Goal: Task Accomplishment & Management: Use online tool/utility

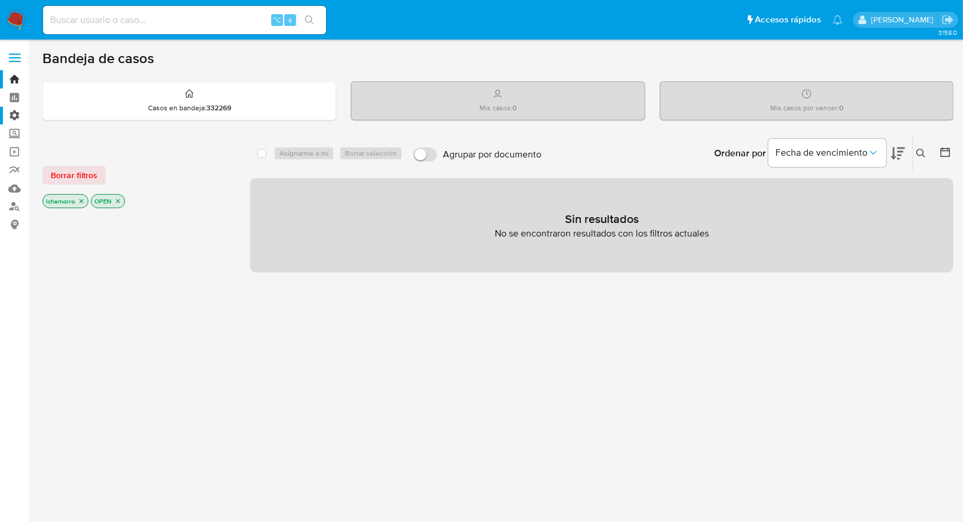
click at [17, 116] on label "Administración" at bounding box center [70, 116] width 140 height 18
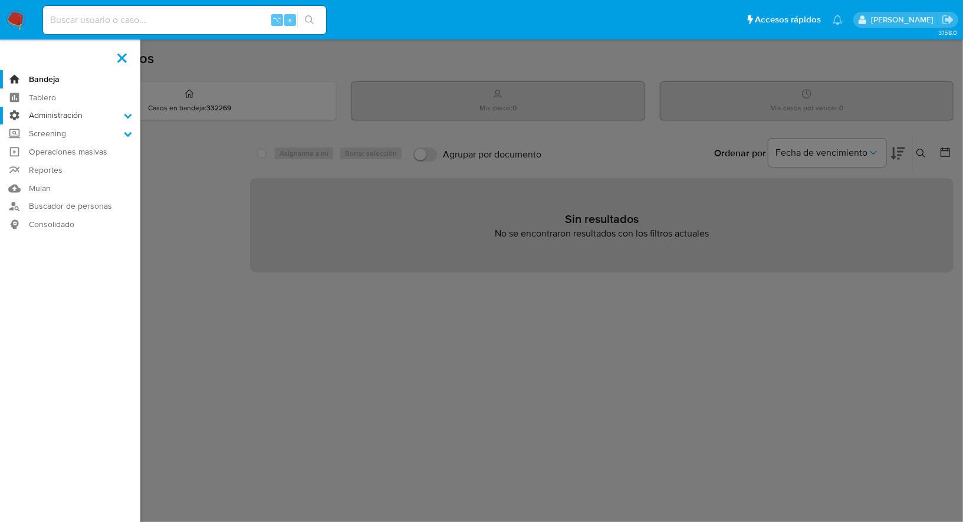
click at [0, 0] on input "Administración" at bounding box center [0, 0] width 0 height 0
click at [40, 129] on link "Reglas" at bounding box center [70, 131] width 140 height 15
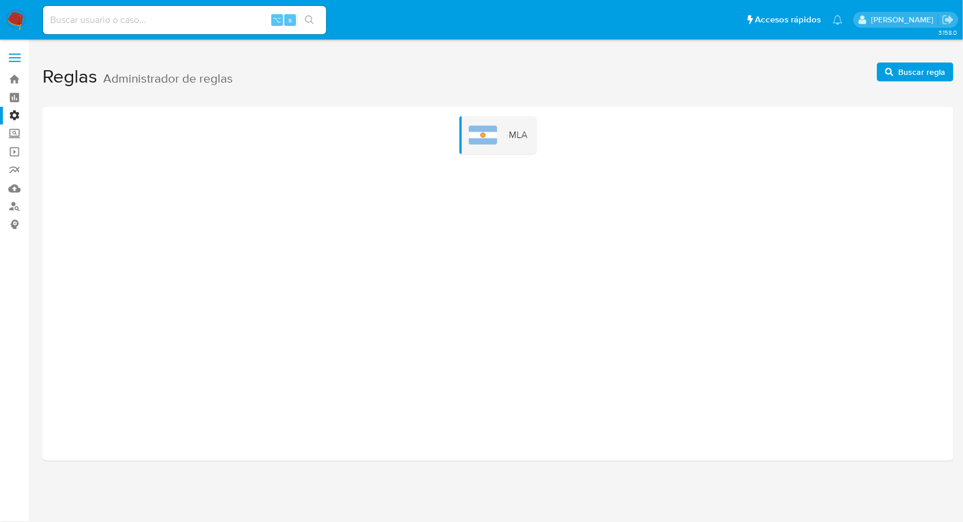
click at [506, 114] on div "MLA" at bounding box center [498, 284] width 912 height 354
click at [501, 126] on div "MLA" at bounding box center [498, 135] width 77 height 38
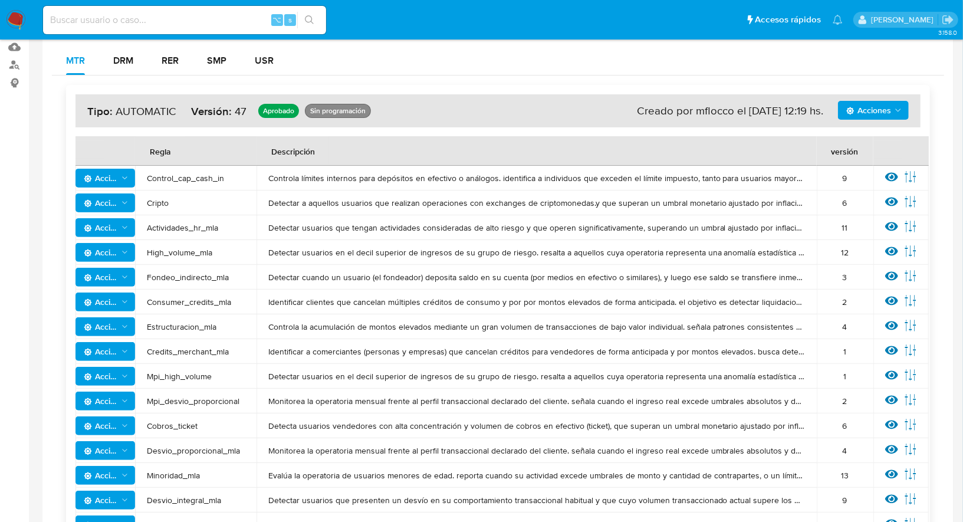
scroll to position [139, 0]
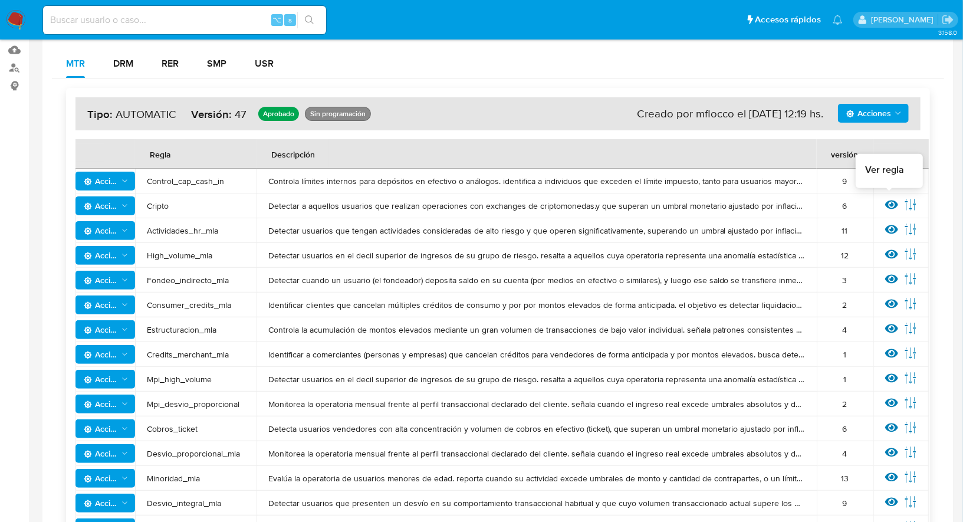
click at [886, 206] on icon at bounding box center [892, 205] width 13 height 9
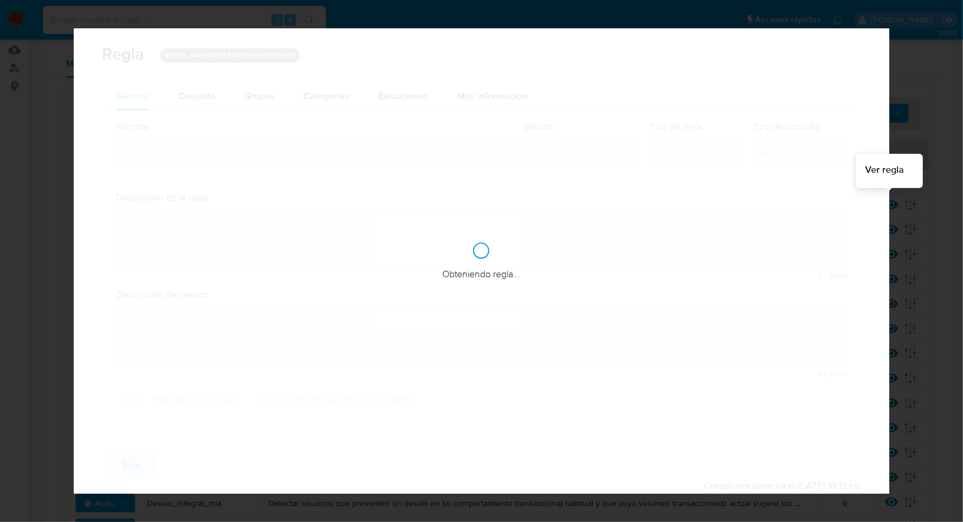
type input "Cripto"
type textarea "Detectar a aquellos usuarios que realizan operaciones con exchanges de criptomo…"
type textarea "Detección de usuarios que [PERSON_NAME] ingresos y/o egresos totales elevados c…"
checkbox input "true"
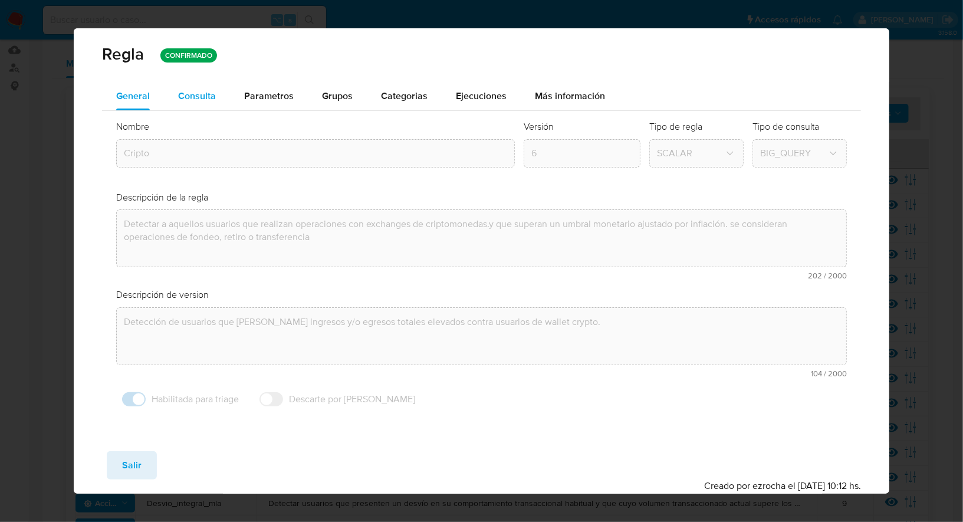
click at [208, 94] on span "Consulta" at bounding box center [197, 96] width 38 height 14
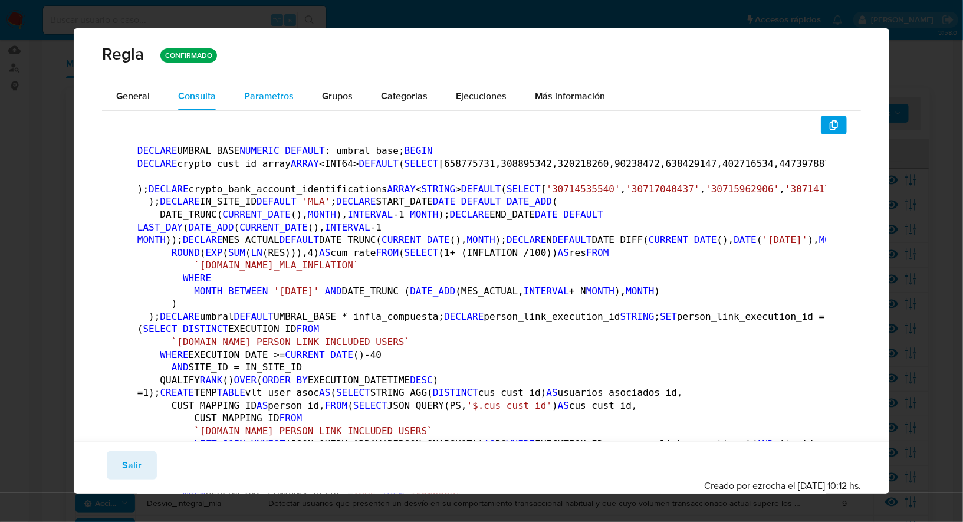
click at [251, 93] on span "Parametros" at bounding box center [269, 96] width 50 height 14
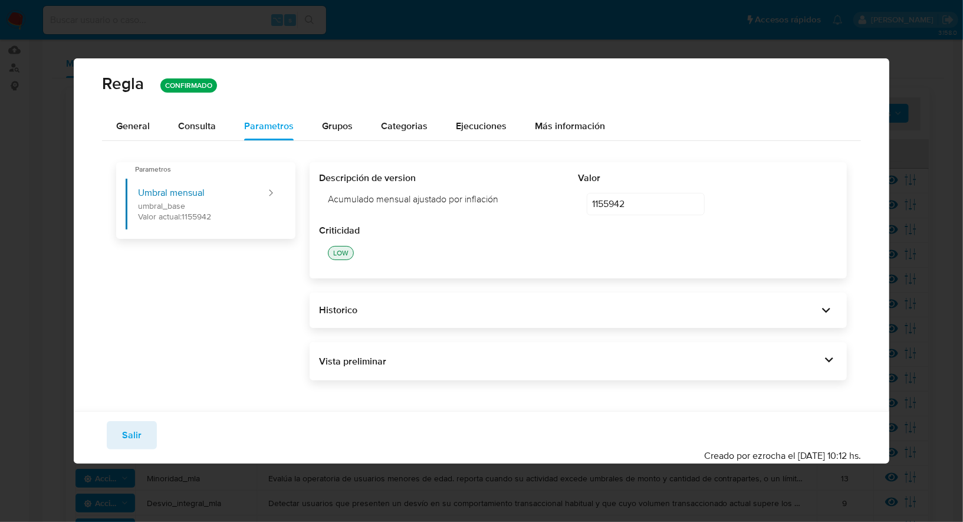
click at [551, 375] on div "Vista preliminar DECLARE UMBRAL_BASE NUMERIC DEFAULT 1155942 ; BEGIN DECLARE cr…" at bounding box center [578, 361] width 537 height 39
click at [555, 363] on div "Vista preliminar" at bounding box center [570, 361] width 502 height 13
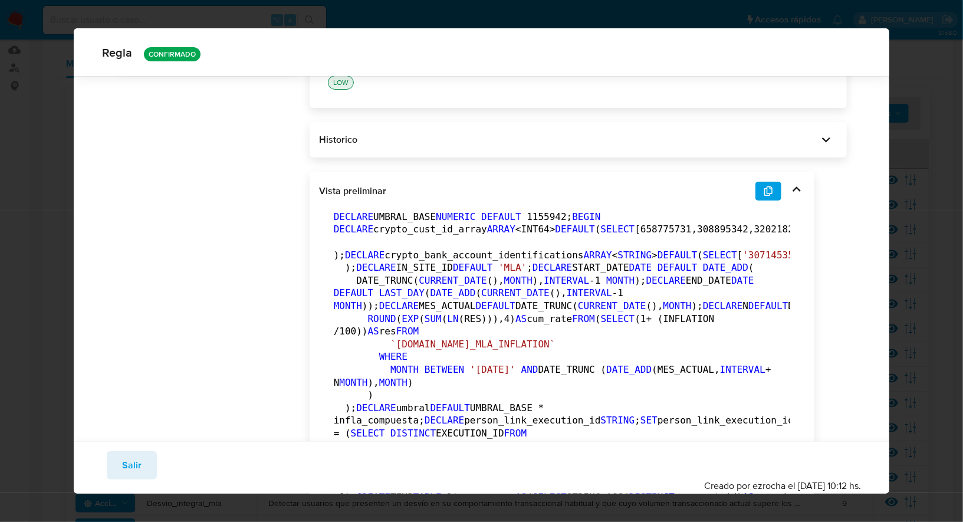
scroll to position [0, 0]
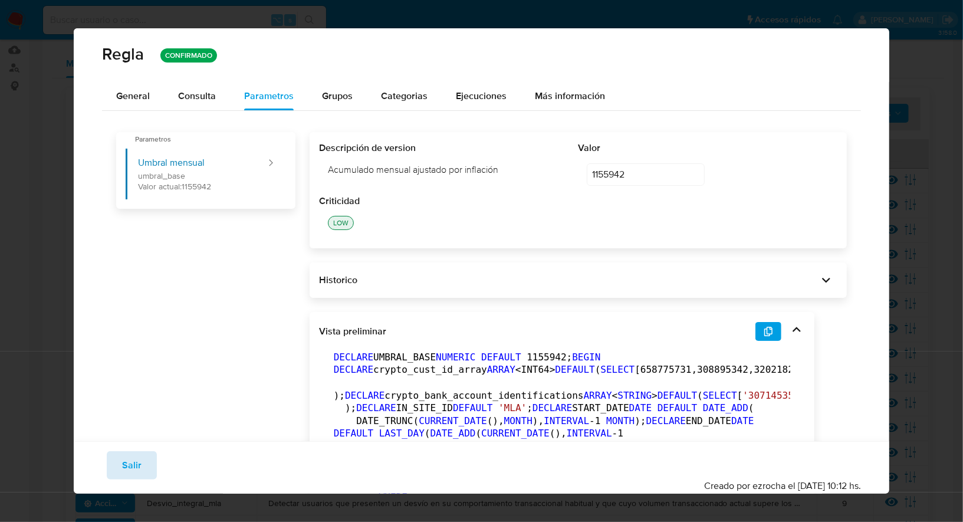
click at [139, 459] on span "Salir" at bounding box center [131, 466] width 19 height 26
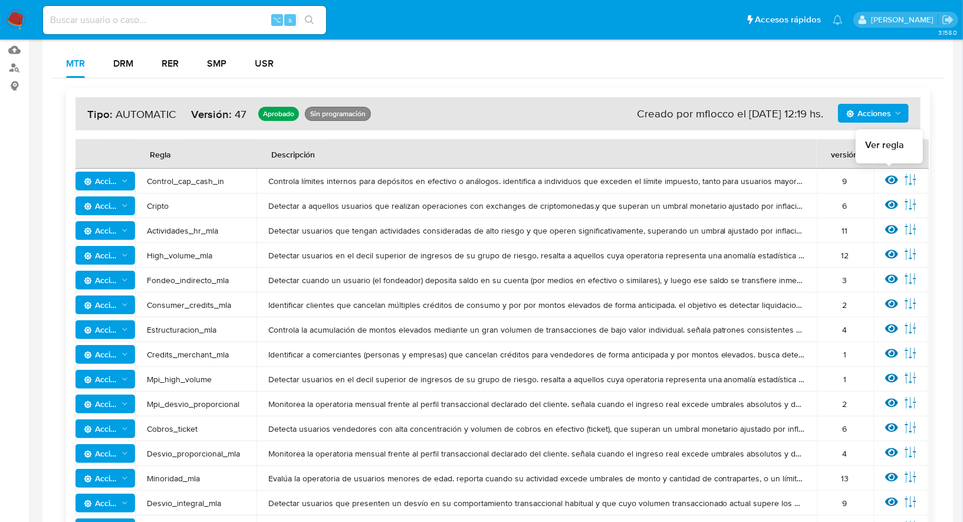
click at [889, 179] on icon at bounding box center [892, 180] width 13 height 9
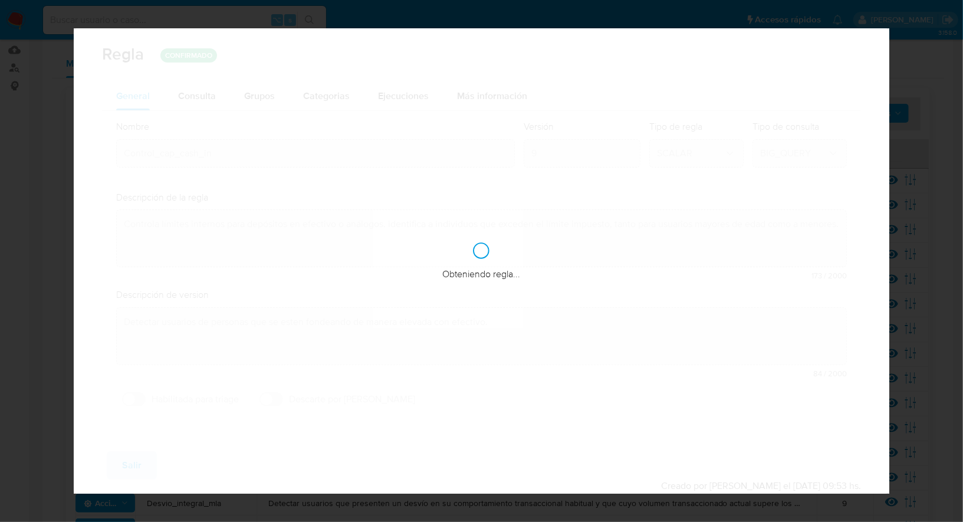
checkbox input "false"
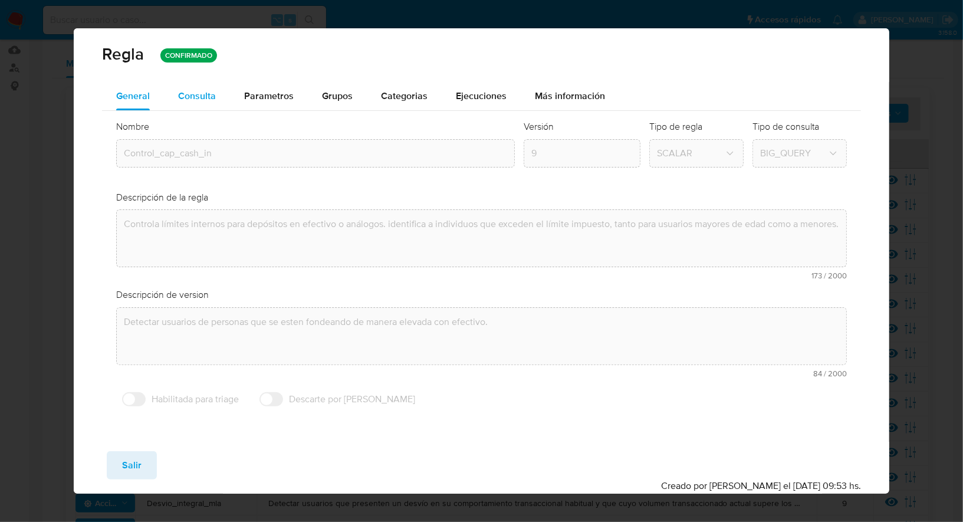
click at [206, 100] on span "Consulta" at bounding box center [197, 96] width 38 height 14
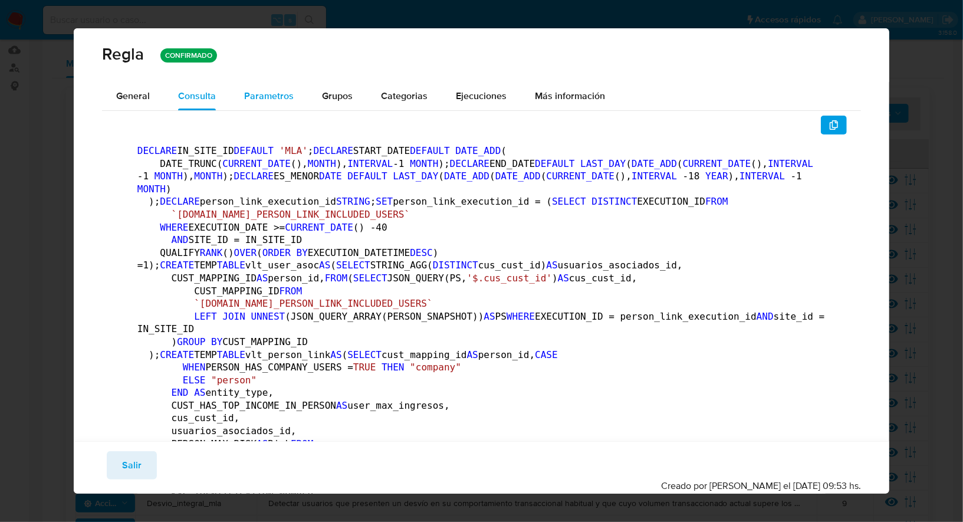
click at [244, 101] on span "Parametros" at bounding box center [269, 96] width 50 height 14
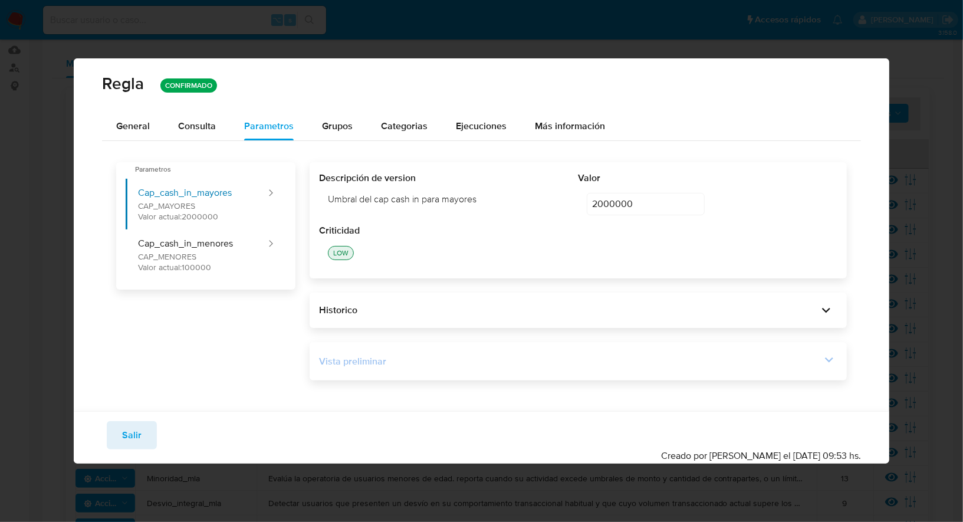
click at [517, 366] on div "Vista preliminar" at bounding box center [570, 361] width 502 height 13
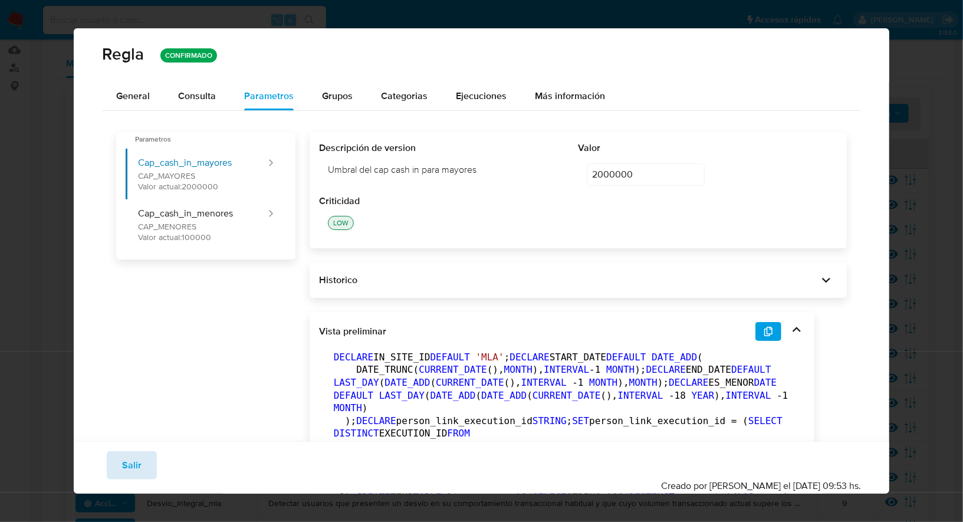
click at [135, 455] on span "Salir" at bounding box center [131, 466] width 19 height 26
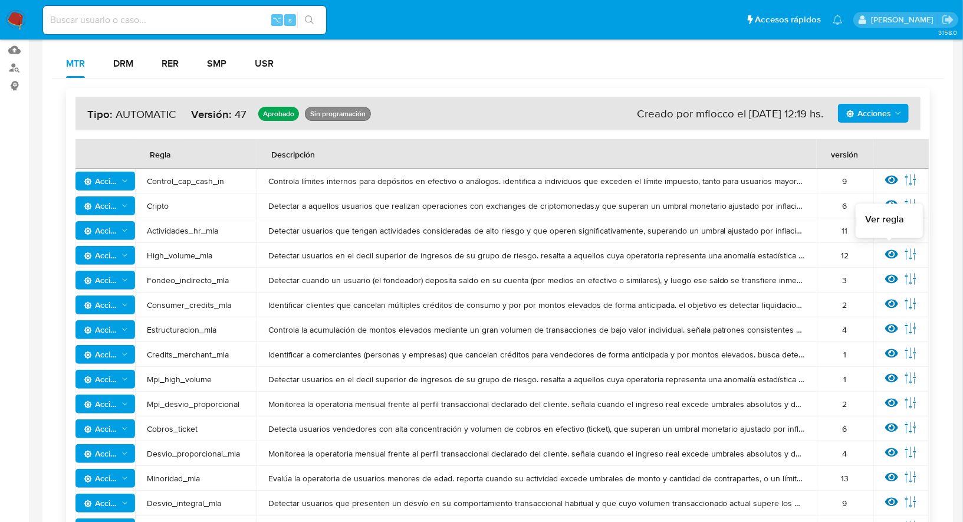
click at [892, 255] on icon at bounding box center [892, 254] width 13 height 9
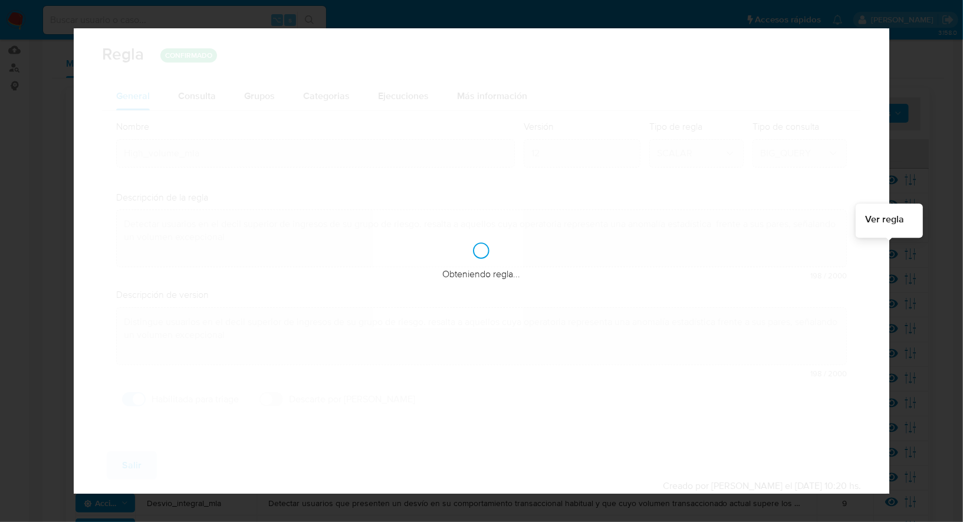
checkbox input "true"
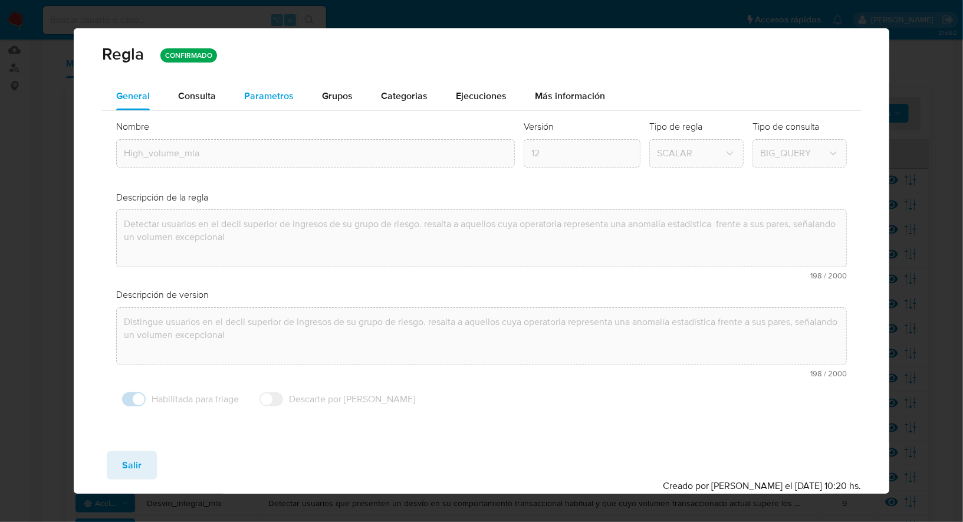
click at [258, 91] on span "Parametros" at bounding box center [269, 96] width 50 height 14
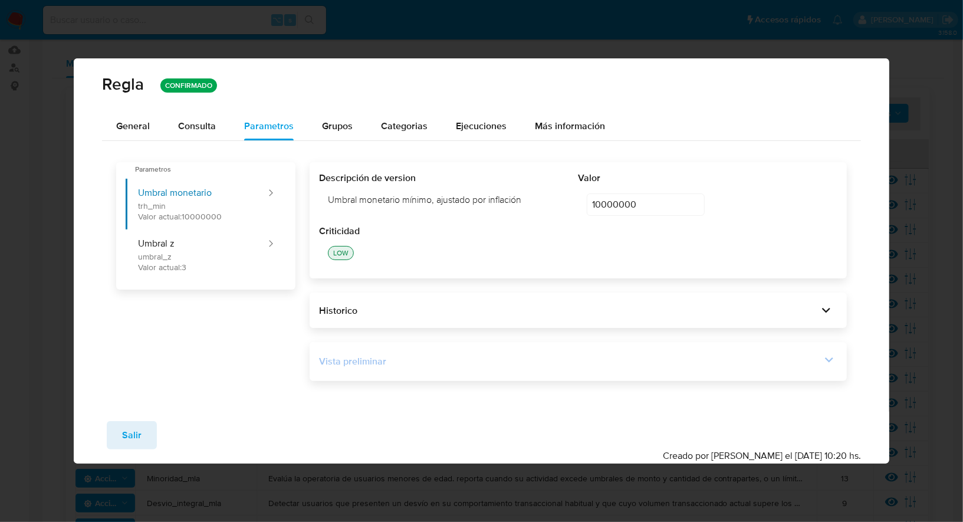
click at [459, 368] on div "Vista preliminar" at bounding box center [578, 362] width 519 height 20
click at [530, 365] on div "Vista preliminar" at bounding box center [570, 361] width 502 height 13
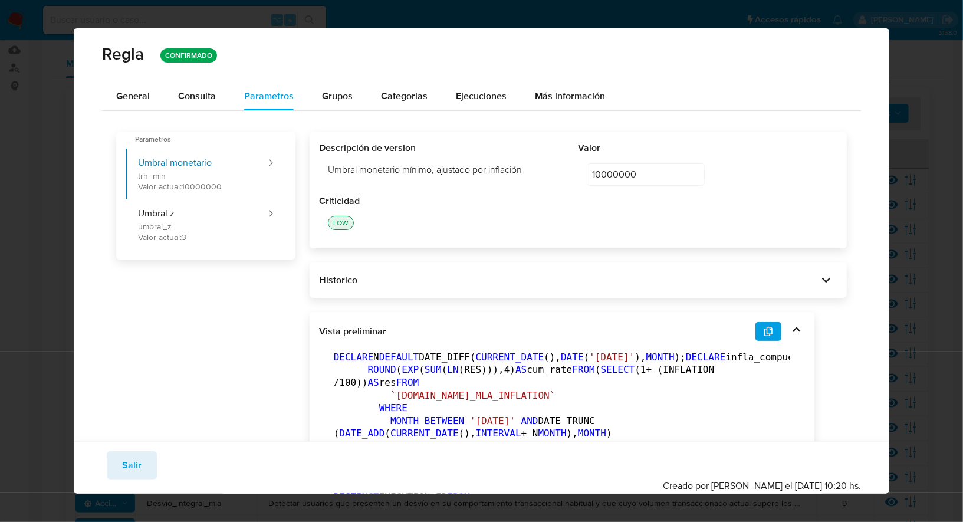
click at [45, 148] on div "[PERSON_NAME] CONFIRMADO General Consulta Parametros Grupos Categorias Ejecucio…" at bounding box center [481, 261] width 963 height 522
click at [133, 478] on span "Salir" at bounding box center [131, 466] width 19 height 26
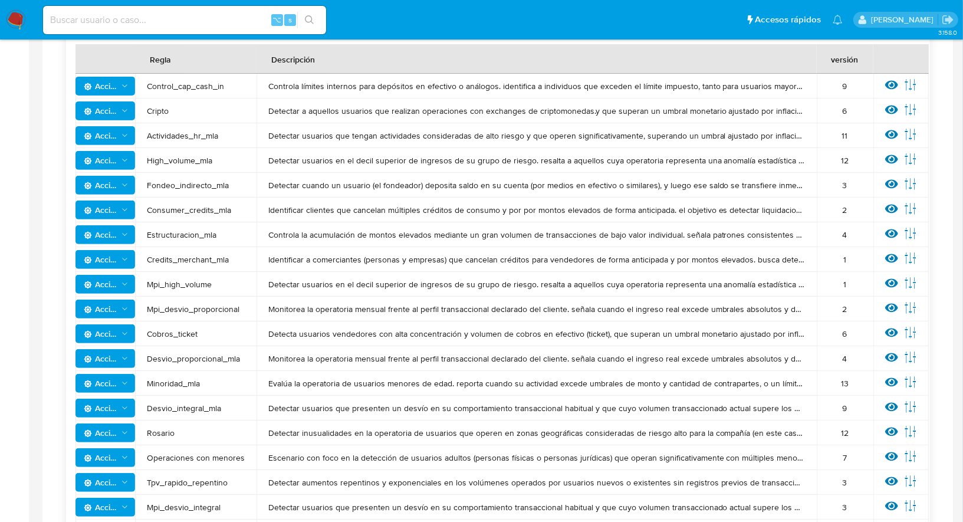
scroll to position [248, 0]
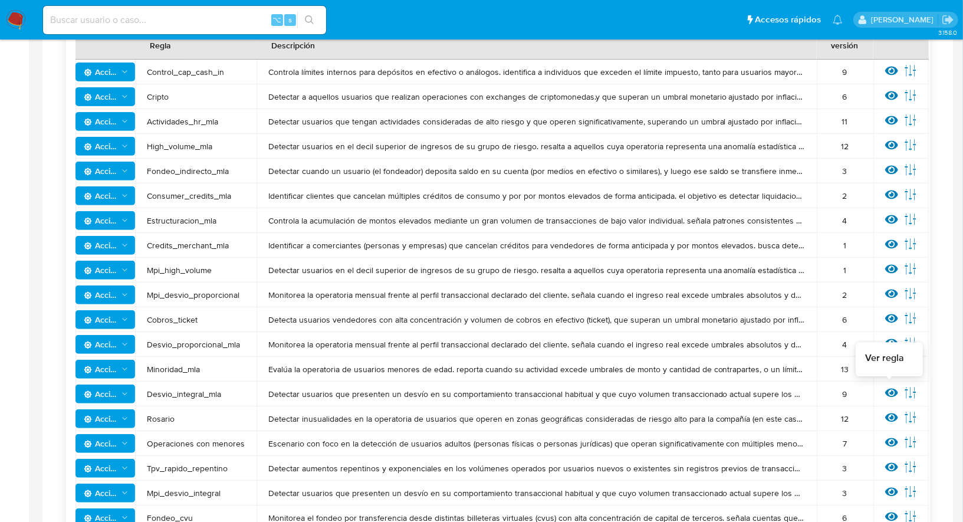
click at [895, 395] on icon at bounding box center [892, 392] width 13 height 13
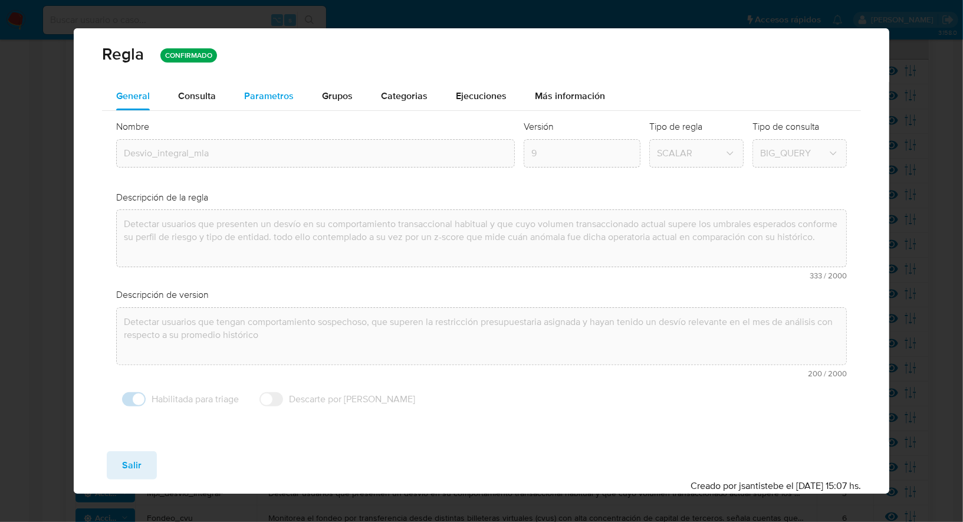
click at [258, 92] on span "Parametros" at bounding box center [269, 96] width 50 height 14
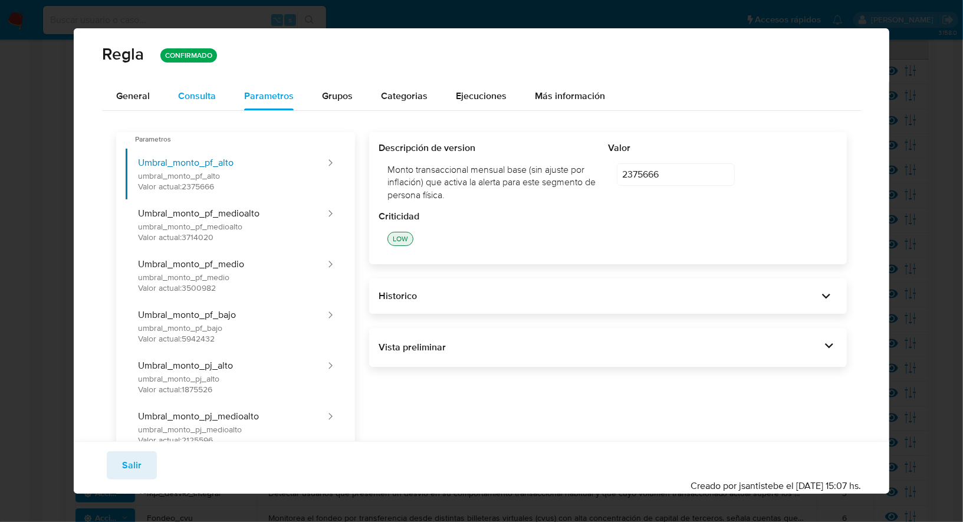
click at [227, 96] on button "Consulta" at bounding box center [197, 96] width 66 height 28
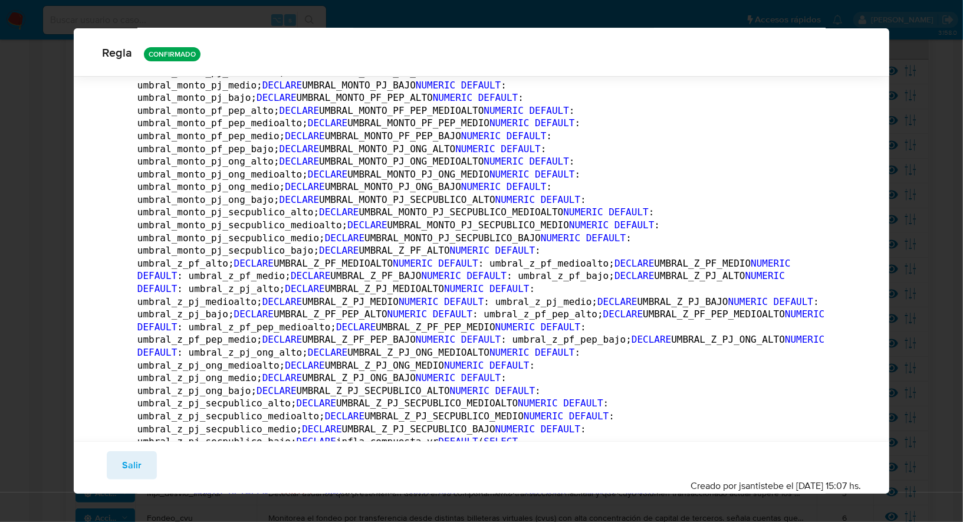
scroll to position [215, 0]
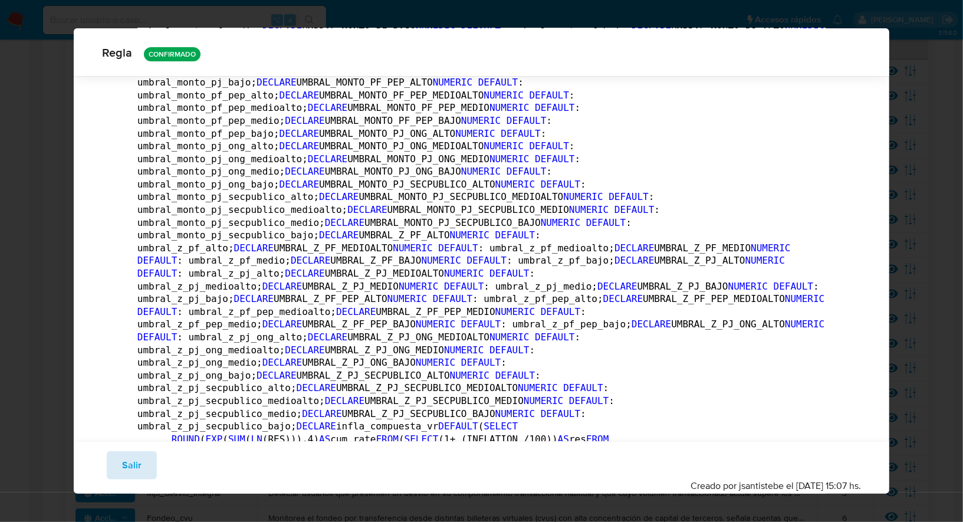
click at [127, 468] on span "Salir" at bounding box center [131, 466] width 19 height 26
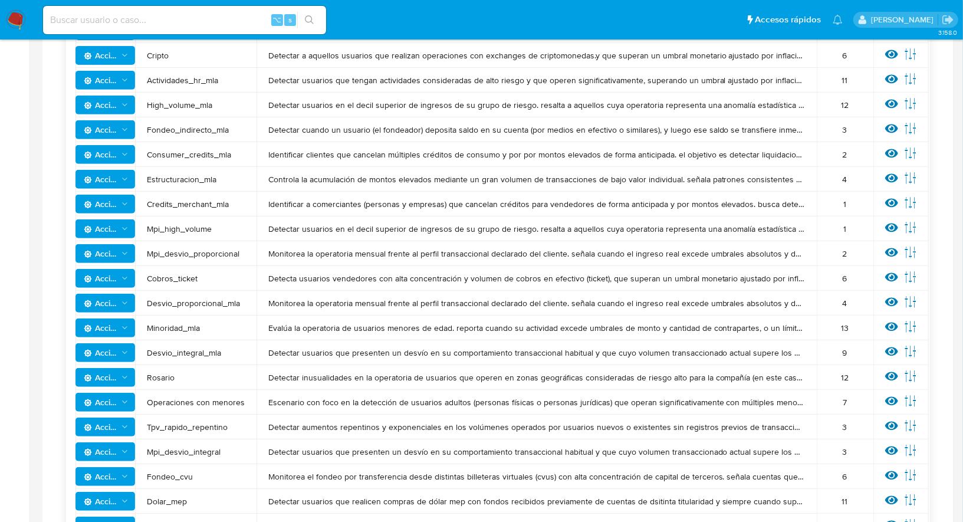
scroll to position [290, 0]
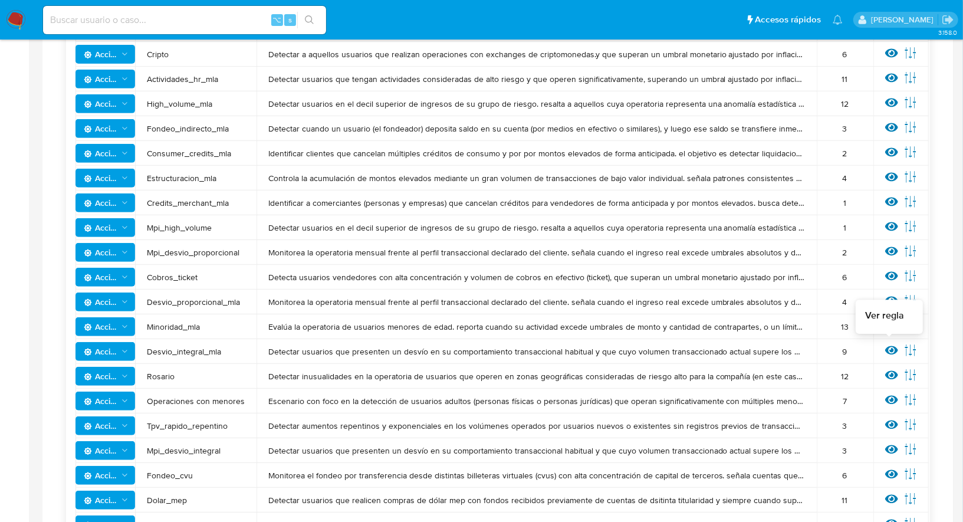
click at [886, 349] on icon at bounding box center [892, 350] width 13 height 9
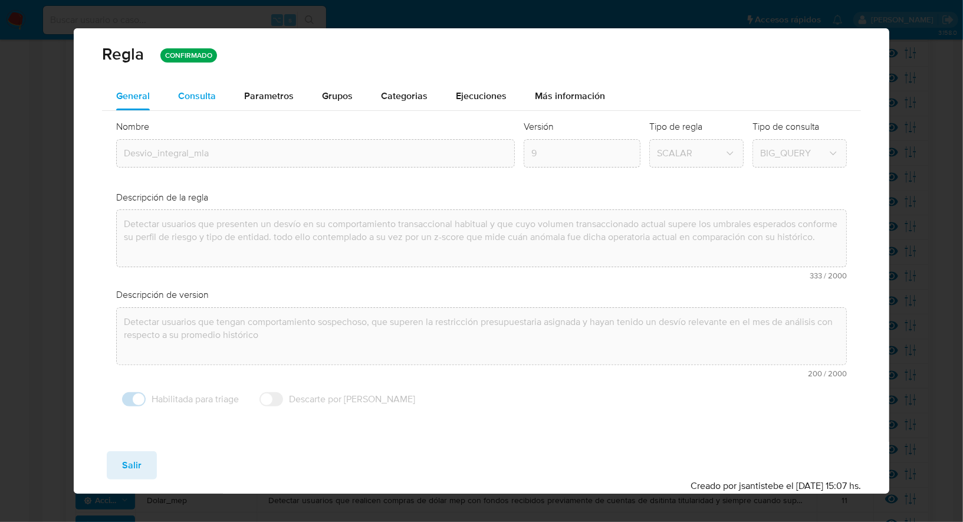
click at [211, 97] on span "Consulta" at bounding box center [197, 96] width 38 height 14
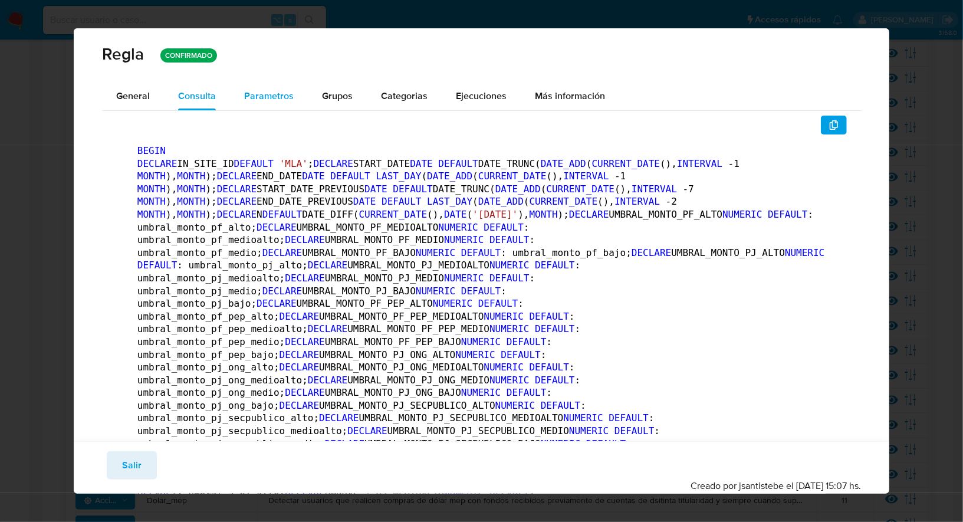
click at [276, 100] on span "Parametros" at bounding box center [269, 96] width 50 height 14
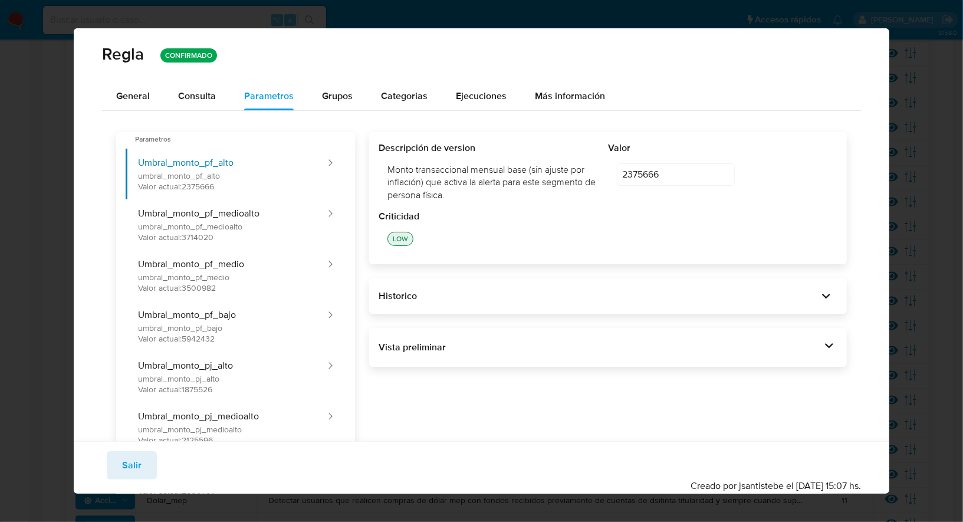
click at [555, 345] on div "Vista preliminar" at bounding box center [600, 347] width 442 height 13
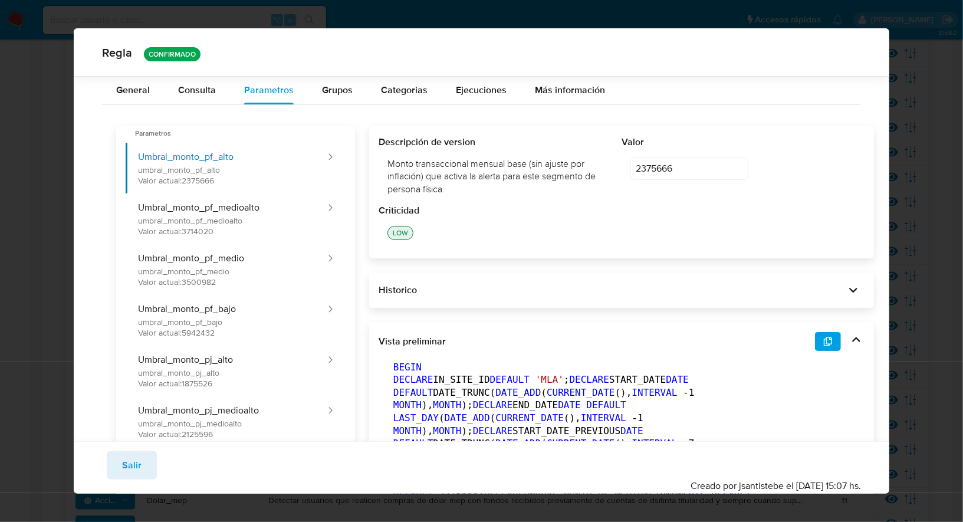
scroll to position [129, 0]
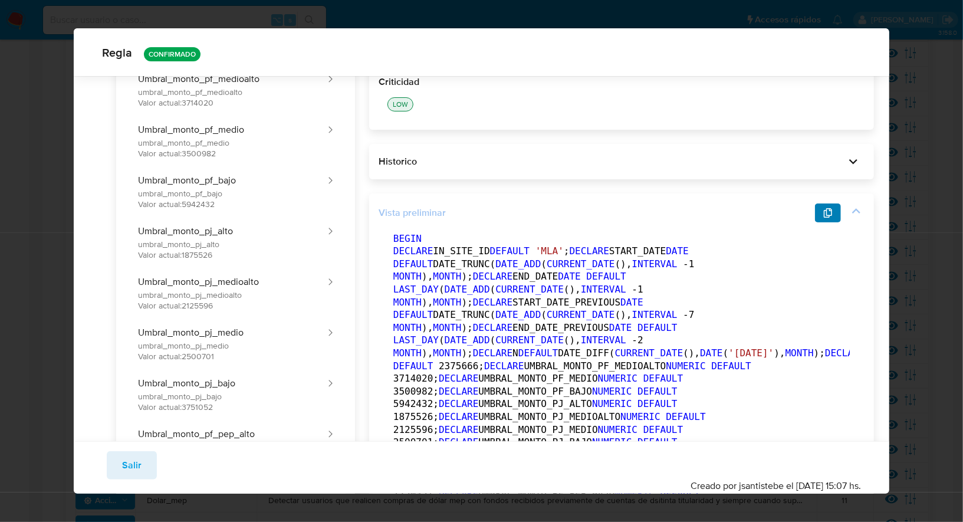
click at [824, 211] on icon "button" at bounding box center [828, 212] width 9 height 9
click at [142, 460] on button "Salir" at bounding box center [132, 465] width 50 height 28
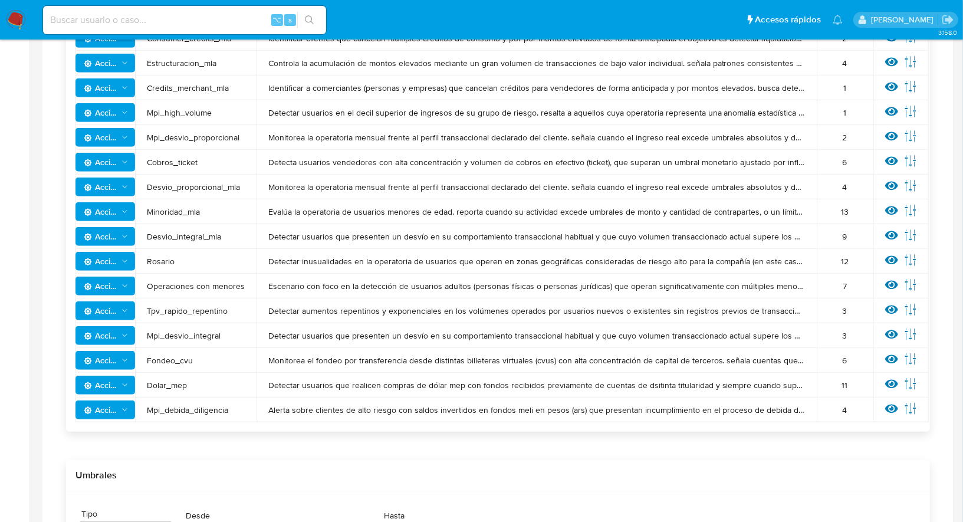
scroll to position [406, 0]
click at [887, 133] on icon at bounding box center [892, 135] width 13 height 13
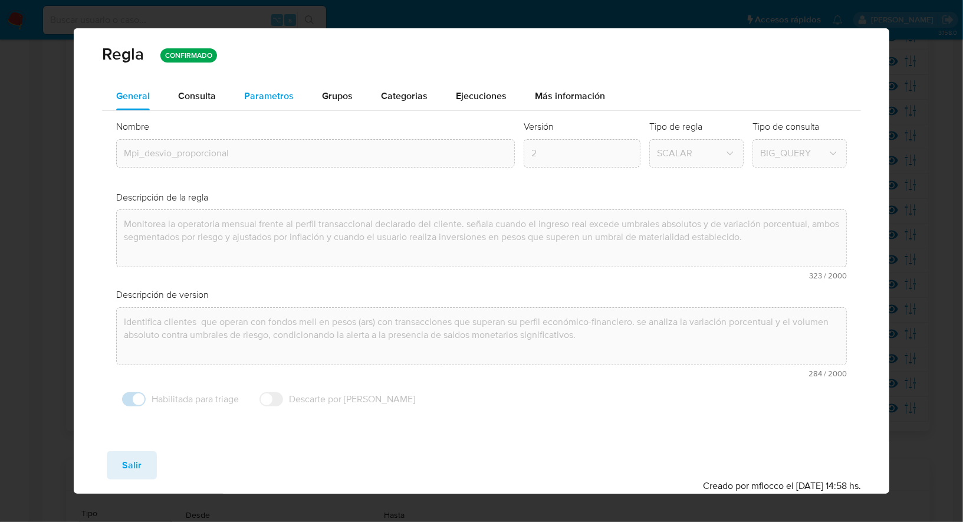
click at [289, 103] on div "Parametros" at bounding box center [269, 96] width 50 height 28
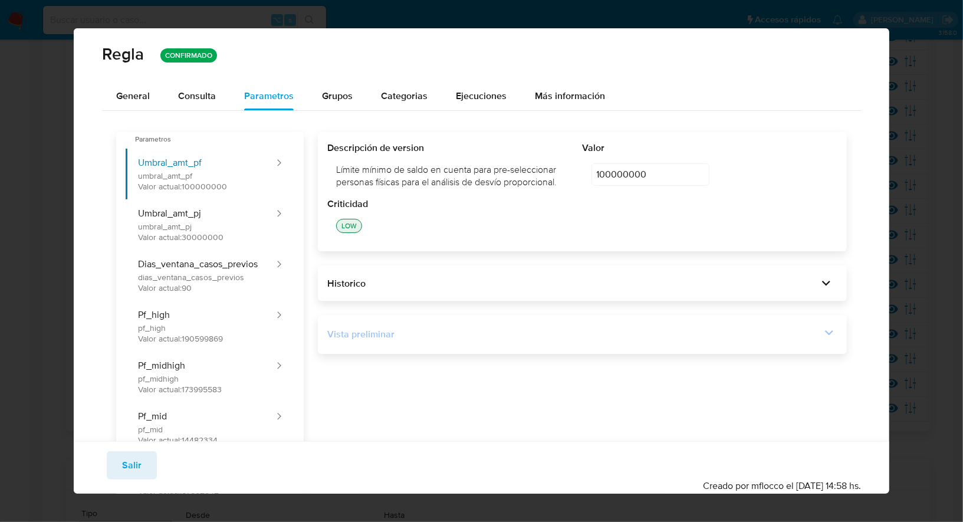
click at [394, 331] on div "Vista preliminar" at bounding box center [574, 334] width 494 height 13
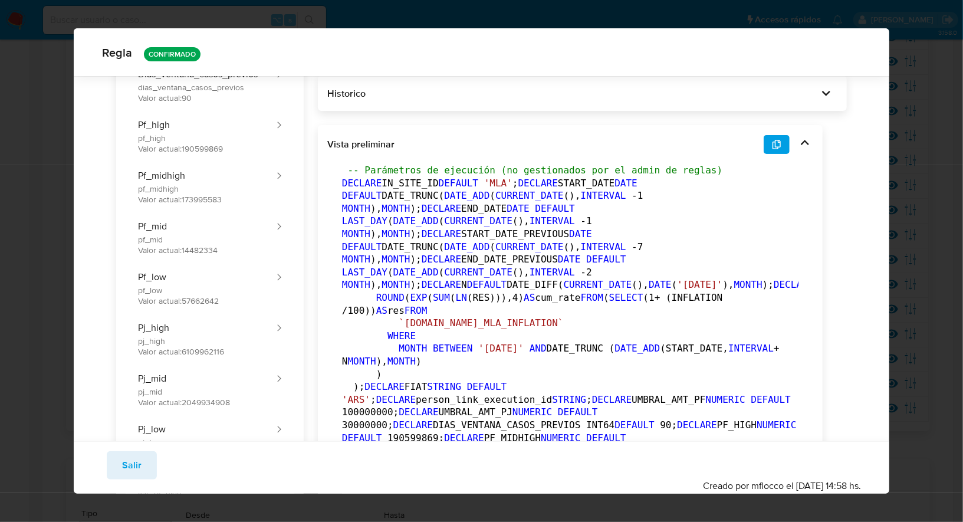
scroll to position [194, 0]
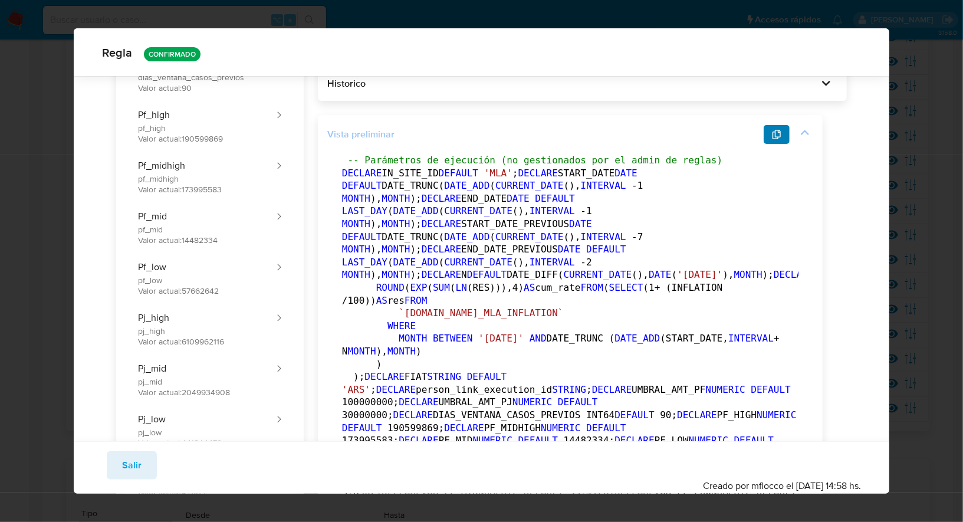
click at [773, 128] on button "button" at bounding box center [777, 134] width 26 height 19
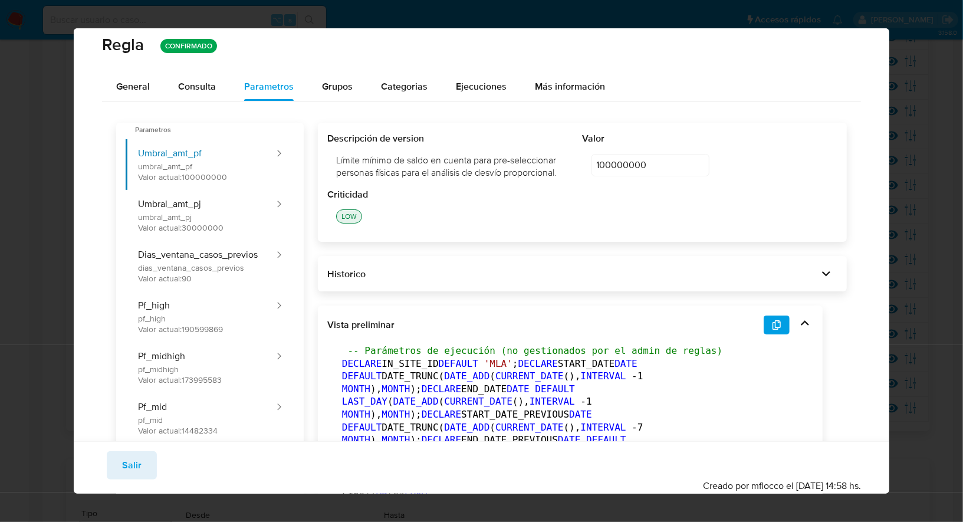
scroll to position [0, 0]
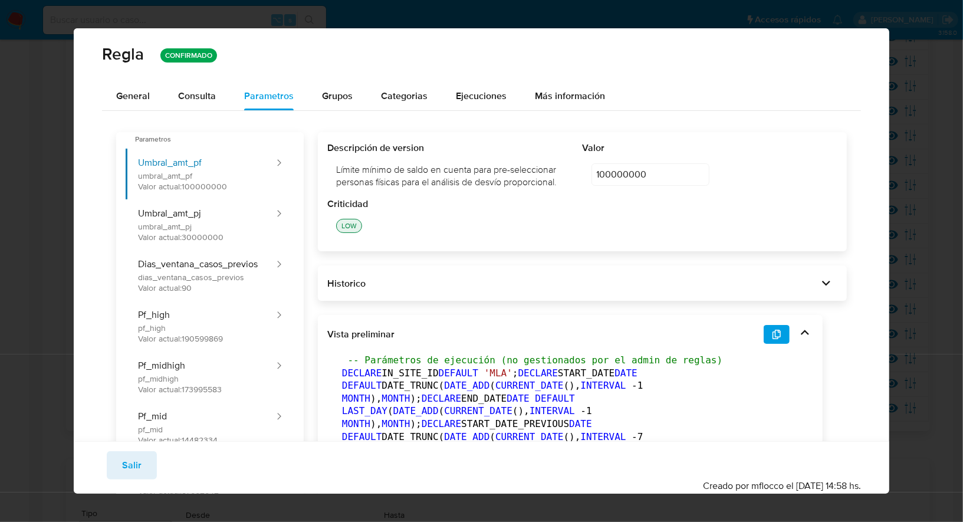
click at [919, 117] on div "[PERSON_NAME] CONFIRMADO General Consulta Parametros Grupos Categorias Ejecucio…" at bounding box center [481, 261] width 963 height 522
click at [135, 468] on span "Salir" at bounding box center [131, 466] width 19 height 26
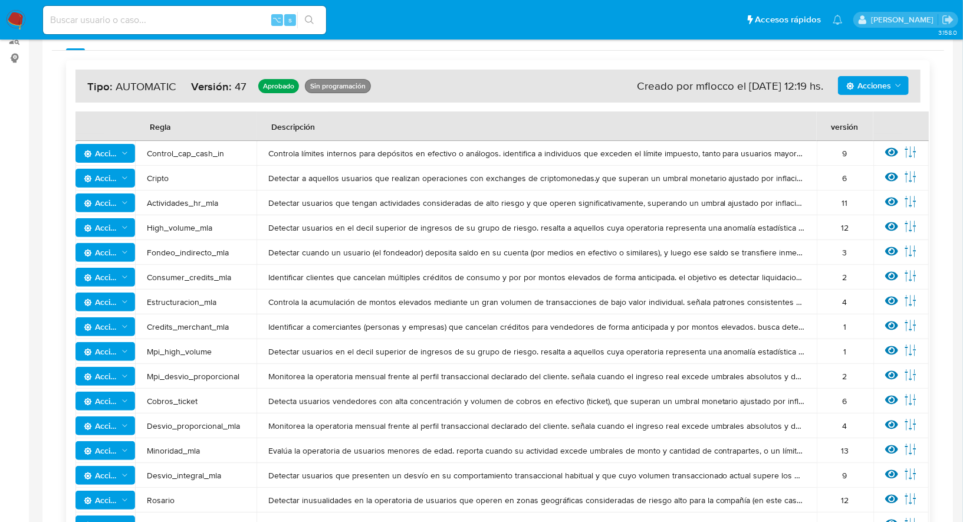
scroll to position [166, 0]
click at [886, 153] on icon at bounding box center [892, 153] width 13 height 9
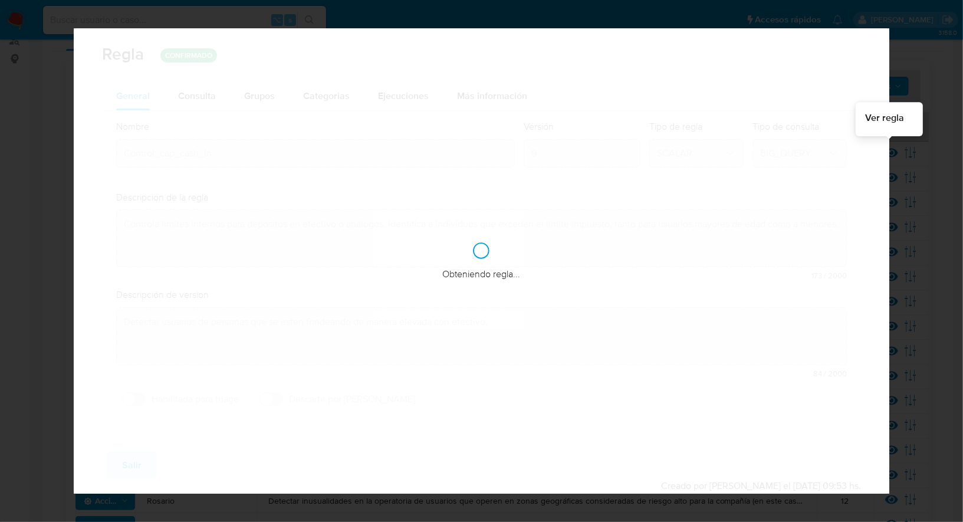
checkbox input "false"
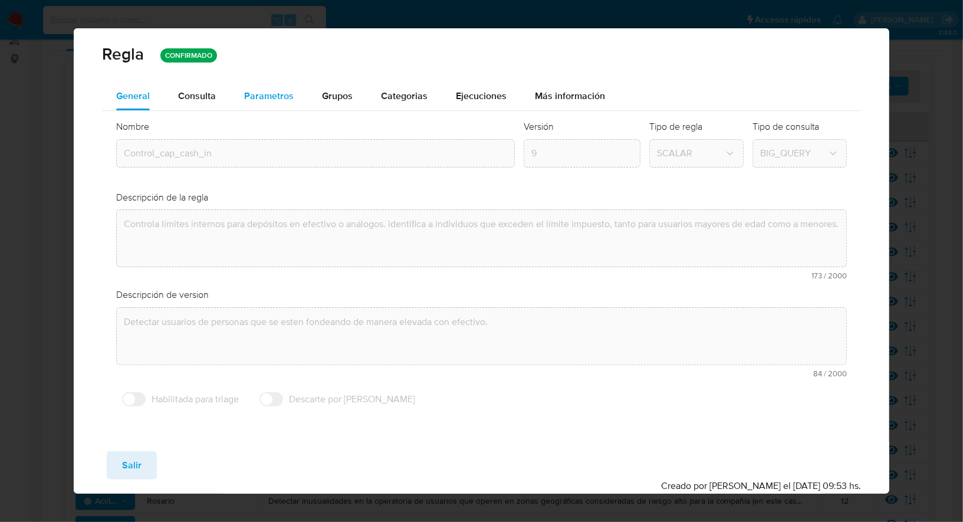
click at [280, 103] on div "Parametros" at bounding box center [269, 96] width 50 height 28
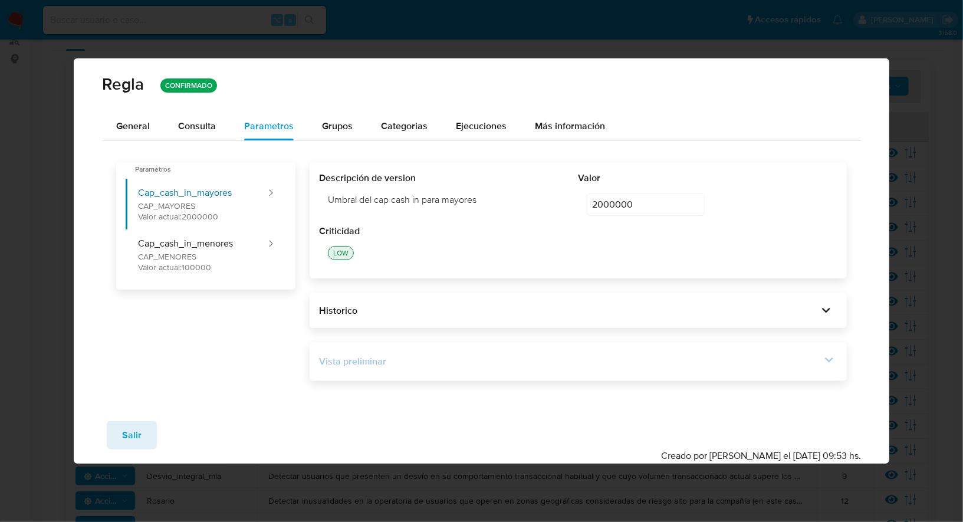
click at [754, 356] on div "Vista preliminar" at bounding box center [570, 361] width 502 height 13
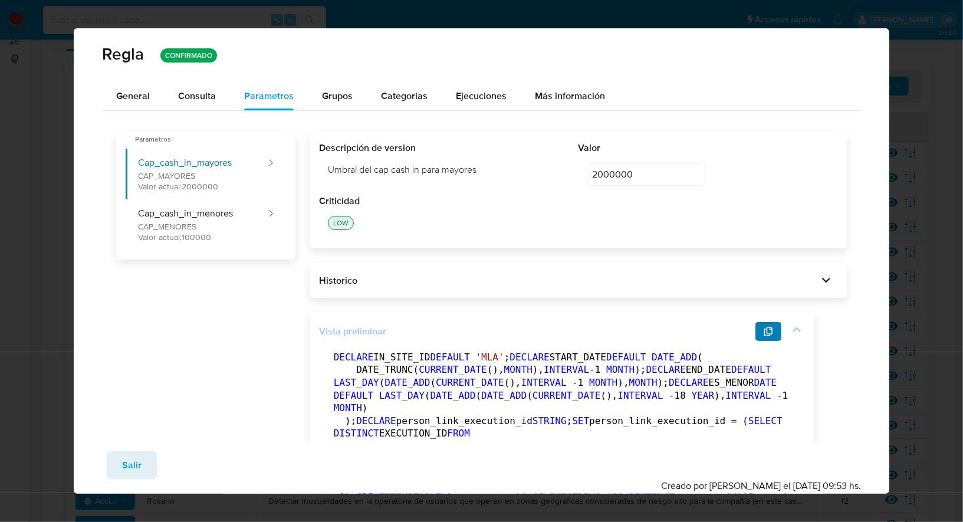
click at [778, 337] on button "button" at bounding box center [769, 331] width 26 height 19
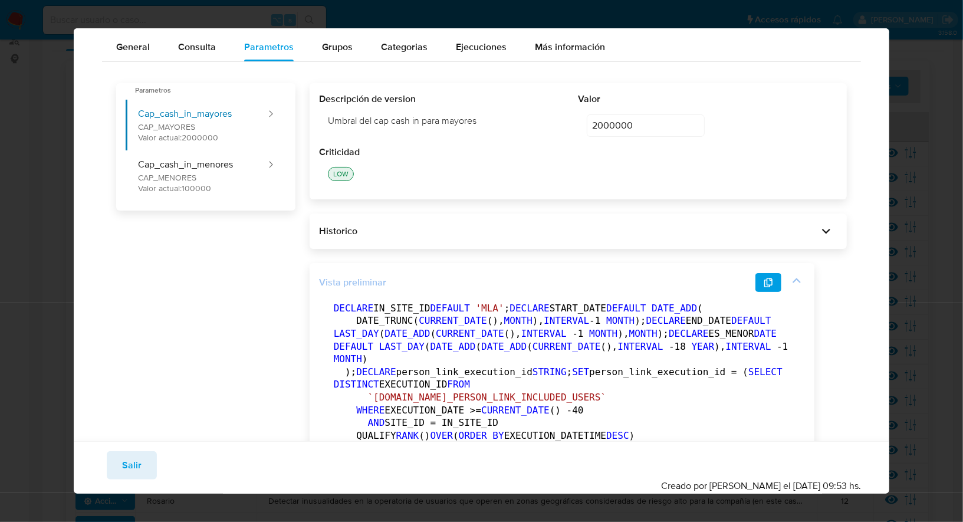
scroll to position [0, 0]
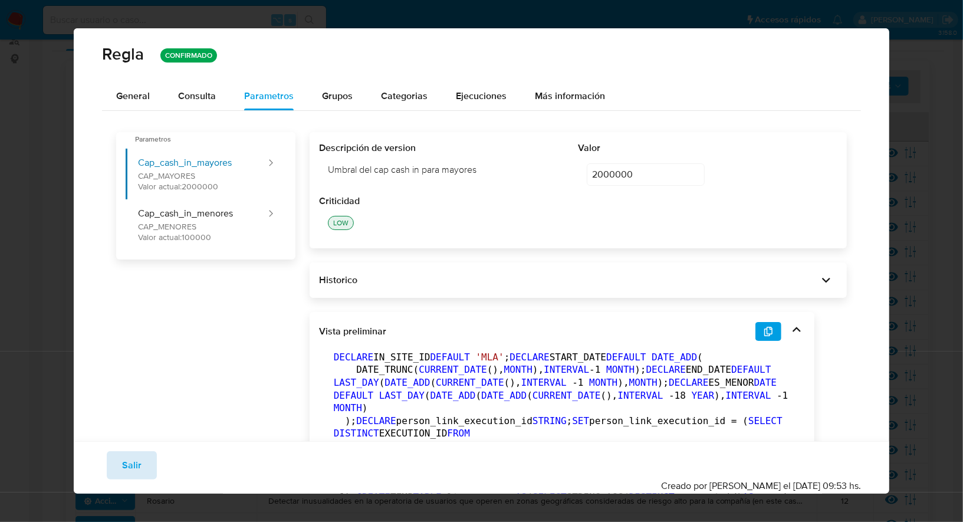
click at [142, 468] on button "Salir" at bounding box center [132, 465] width 50 height 28
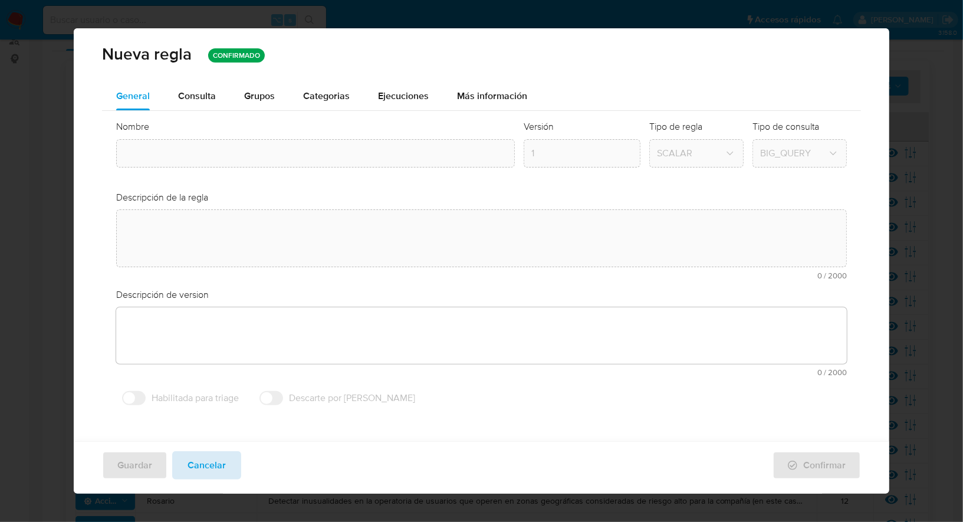
type input "Control_cap_cash_in"
type textarea "Controla límites internos para depósitos en efectivo o análogos. identifica a i…"
type textarea "Detectar usuarios de personas que se esten fondeando de manera elevada con efec…"
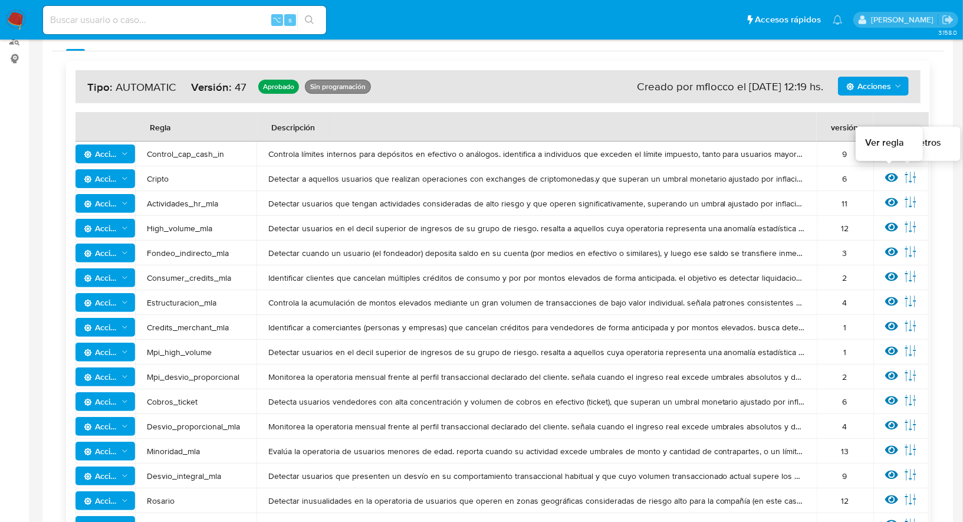
click at [890, 176] on icon at bounding box center [892, 177] width 13 height 9
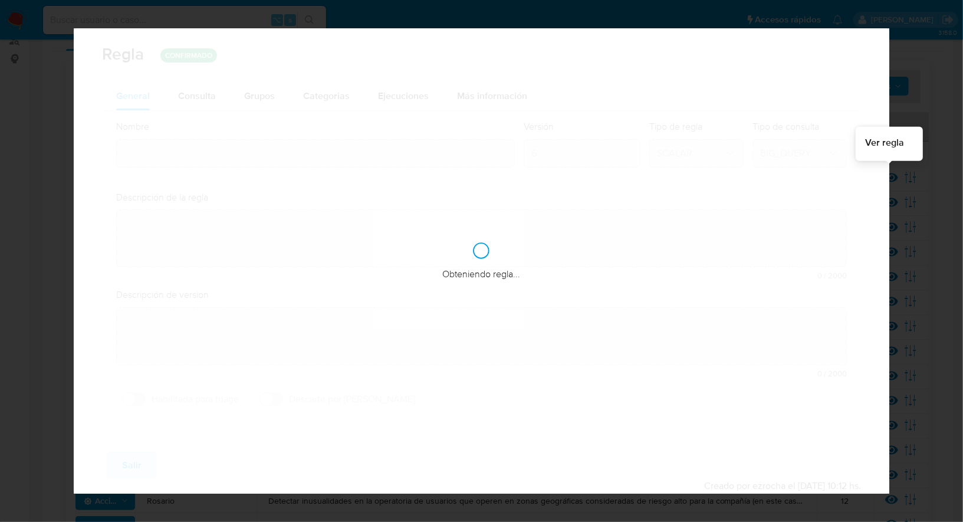
type input "Cripto"
type textarea "Detectar a aquellos usuarios que realizan operaciones con exchanges de criptomo…"
type textarea "Detección de usuarios que [PERSON_NAME] ingresos y/o egresos totales elevados c…"
checkbox input "true"
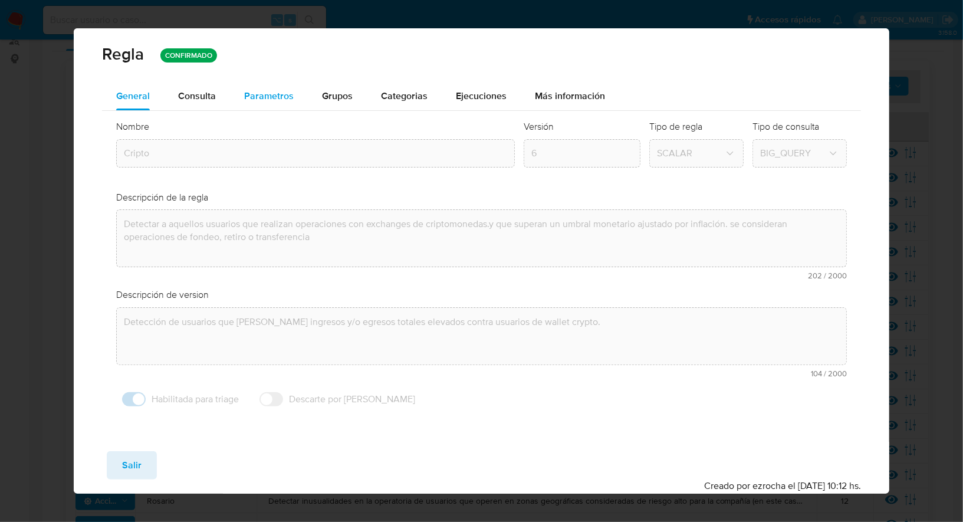
click at [281, 100] on span "Parametros" at bounding box center [269, 96] width 50 height 14
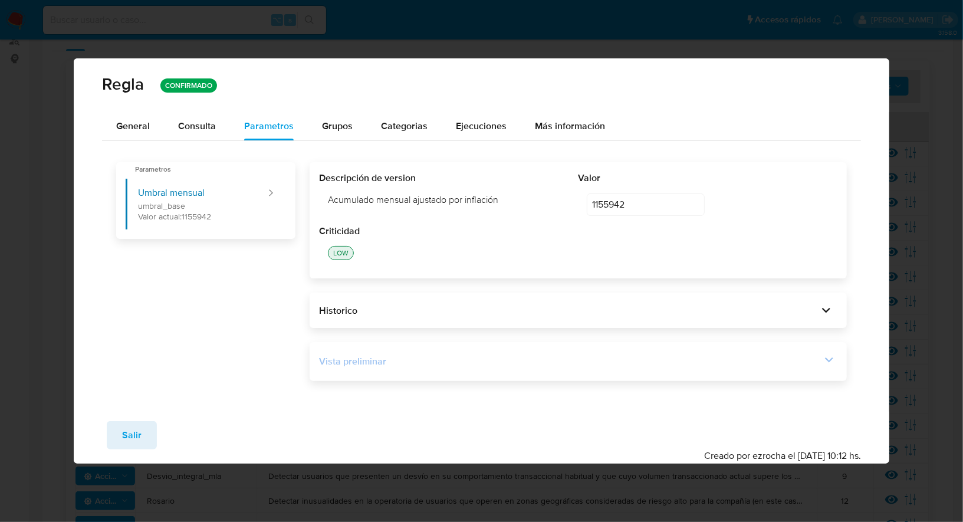
click at [368, 358] on div "Vista preliminar" at bounding box center [570, 361] width 502 height 13
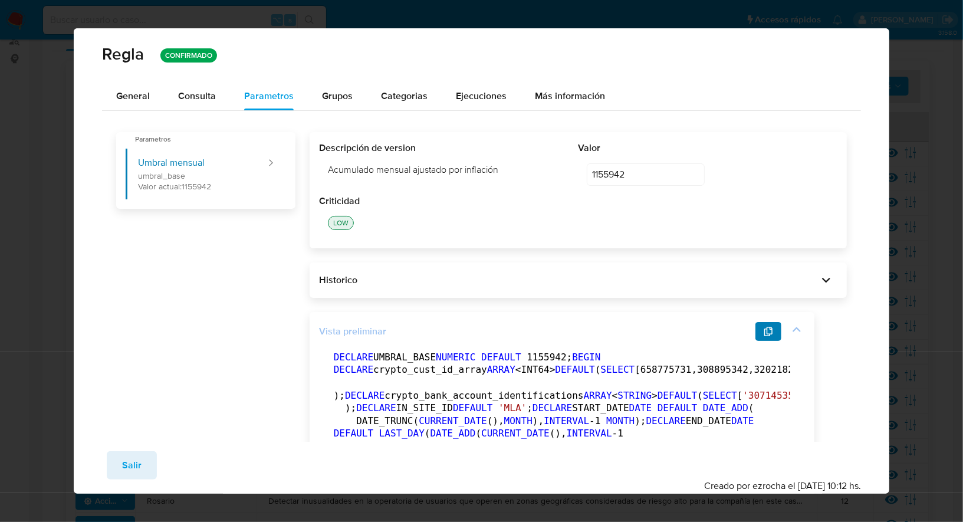
click at [775, 330] on button "button" at bounding box center [769, 331] width 26 height 19
click at [132, 456] on span "Salir" at bounding box center [131, 466] width 19 height 26
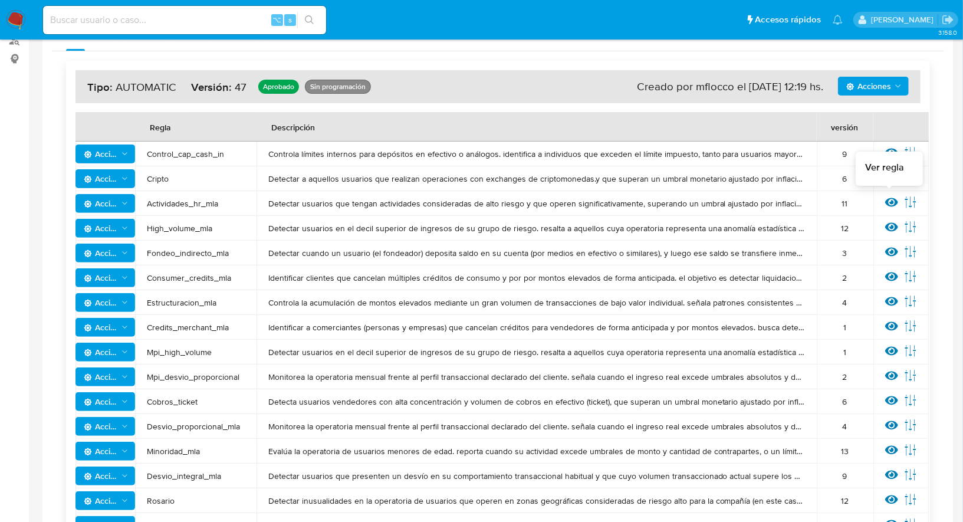
click at [887, 200] on icon at bounding box center [892, 202] width 13 height 13
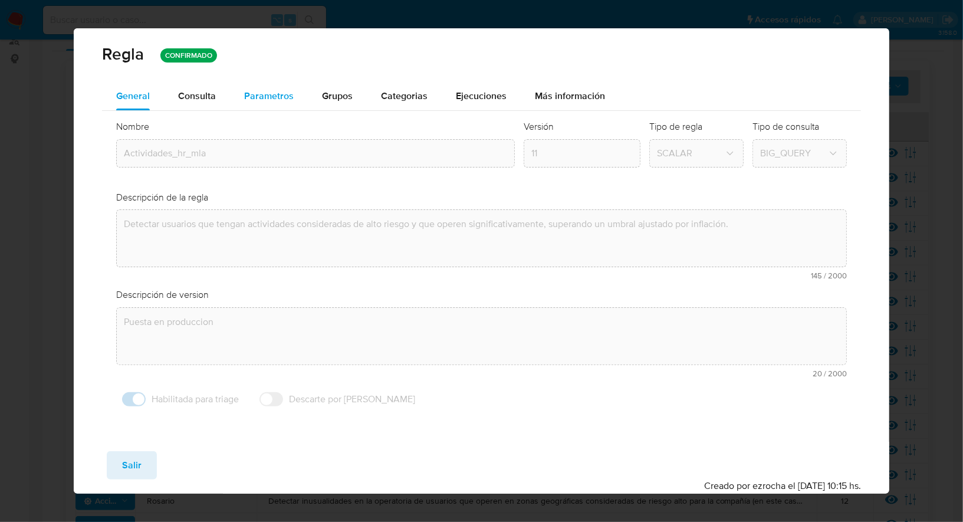
click at [271, 97] on span "Parametros" at bounding box center [269, 96] width 50 height 14
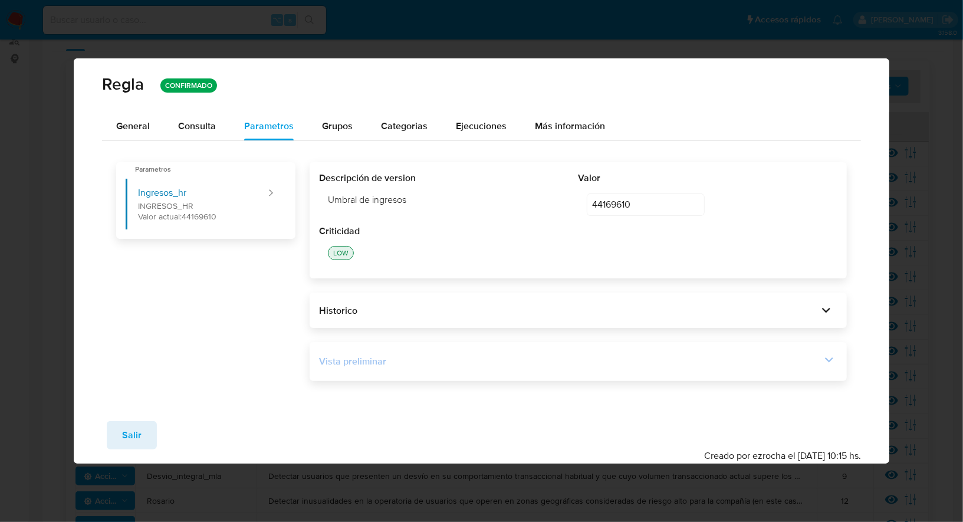
click at [443, 360] on div "Vista preliminar" at bounding box center [570, 361] width 502 height 13
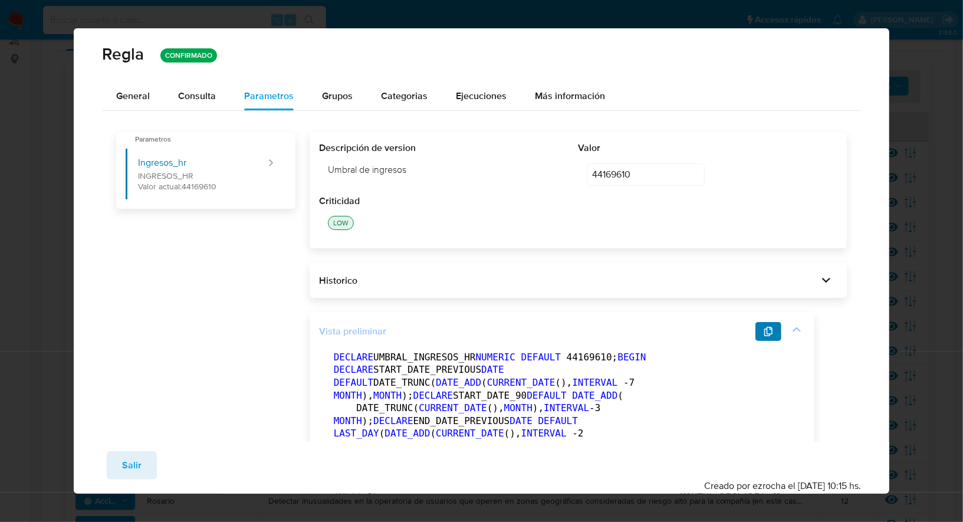
click at [763, 330] on button "button" at bounding box center [769, 331] width 26 height 19
click at [140, 461] on button "Salir" at bounding box center [132, 465] width 50 height 28
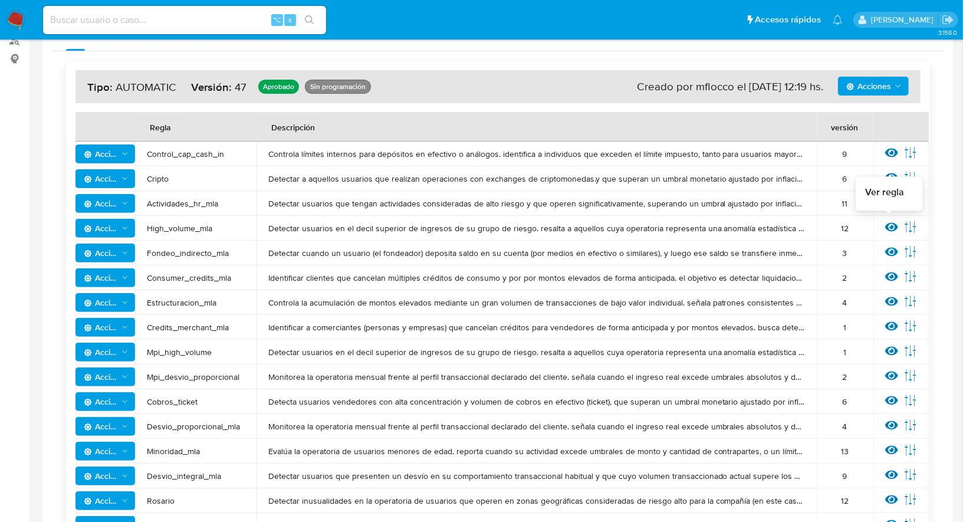
click at [889, 224] on icon at bounding box center [892, 227] width 13 height 13
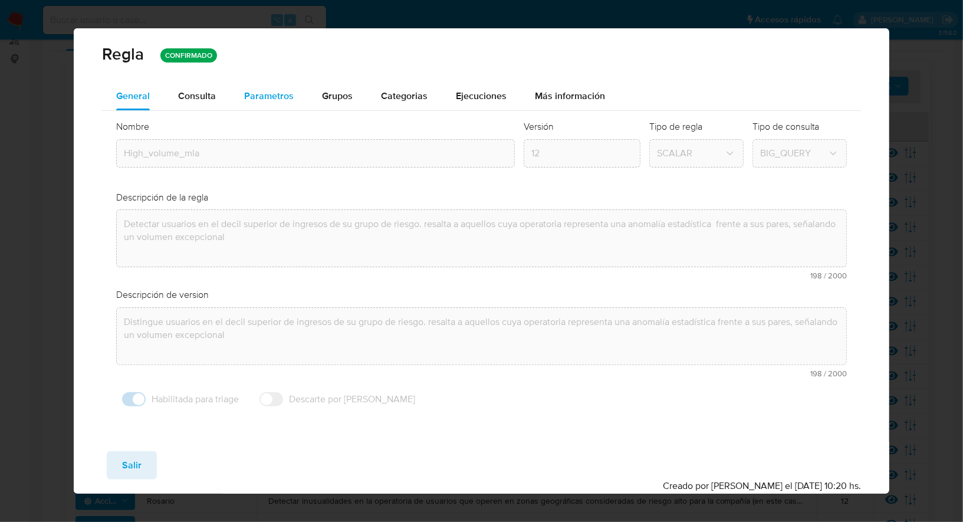
click at [260, 103] on span "Parametros" at bounding box center [269, 96] width 50 height 14
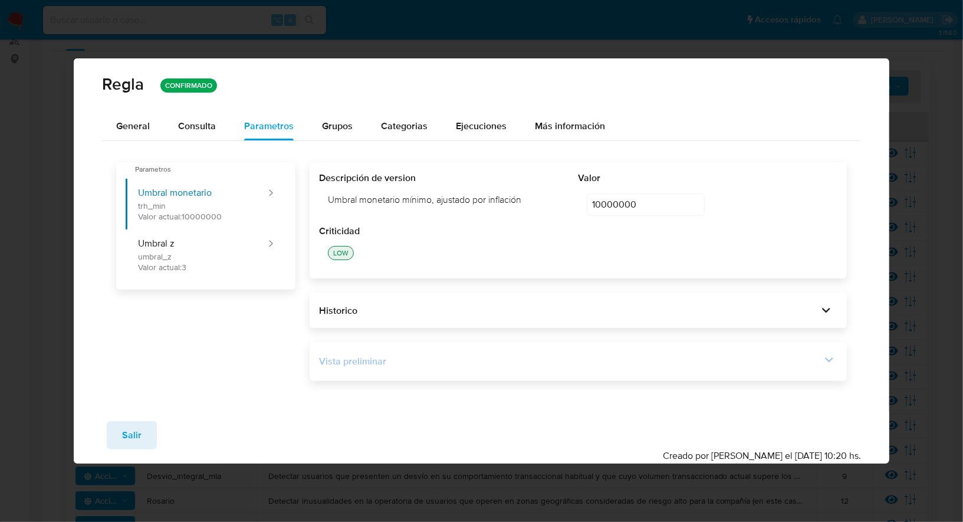
click at [471, 371] on div "Vista preliminar" at bounding box center [578, 362] width 519 height 20
click at [148, 431] on button "Salir" at bounding box center [132, 435] width 50 height 28
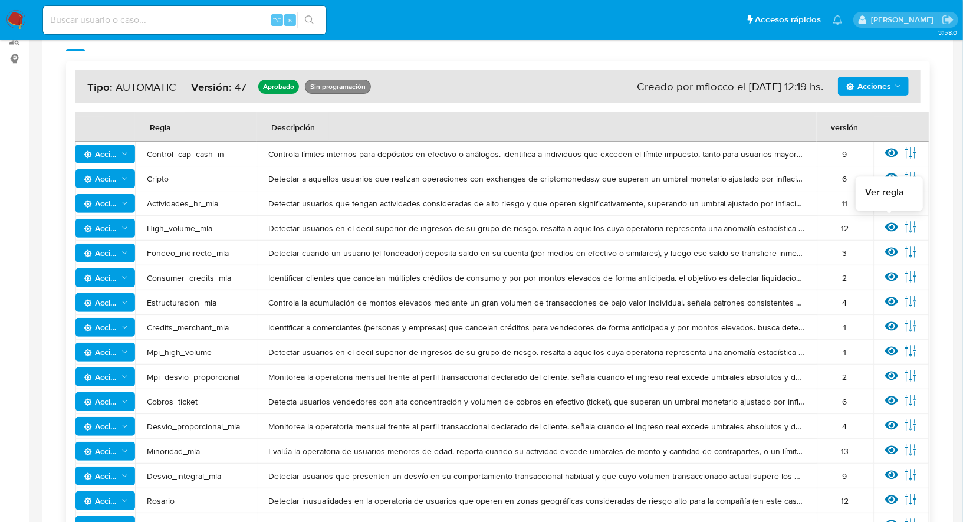
click at [890, 226] on icon at bounding box center [892, 227] width 13 height 9
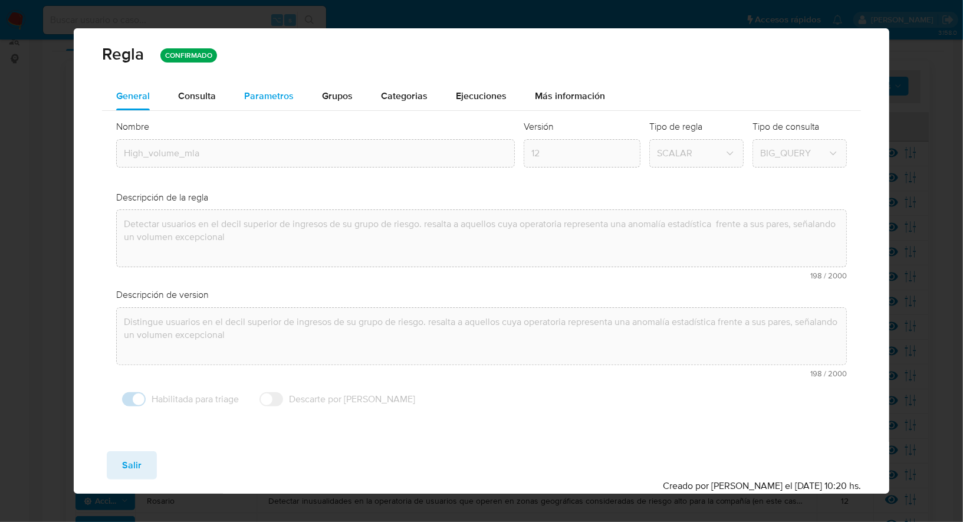
click at [261, 105] on div "Parametros" at bounding box center [269, 96] width 50 height 28
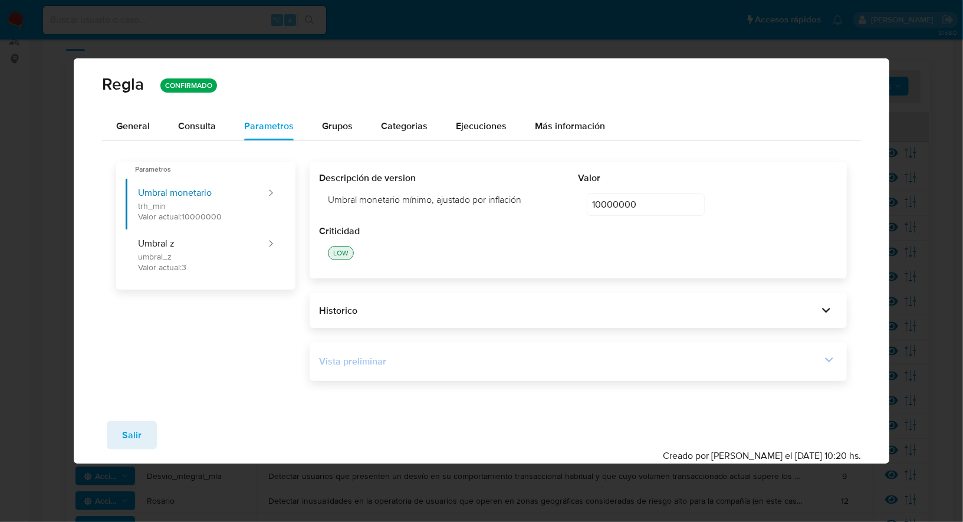
click at [463, 362] on div "Vista preliminar" at bounding box center [570, 361] width 502 height 13
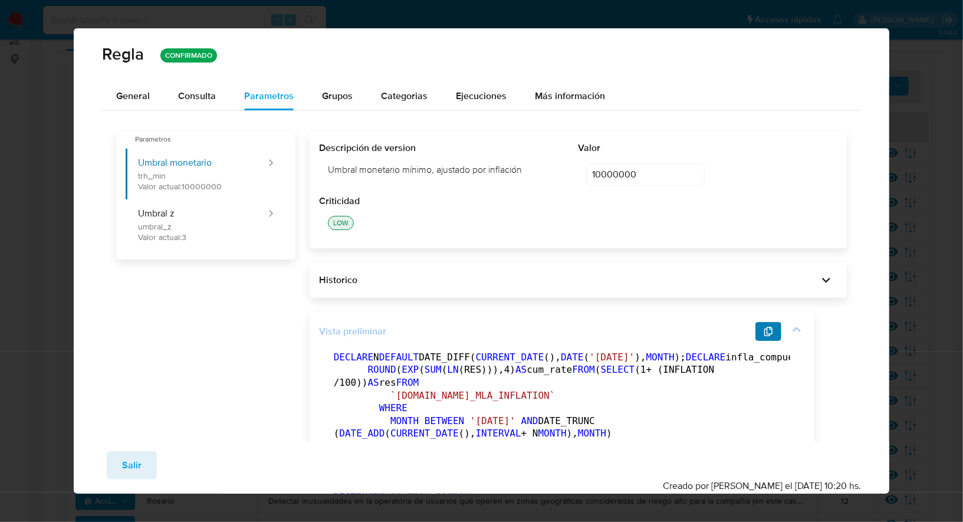
click at [759, 334] on button "button" at bounding box center [769, 331] width 26 height 19
click at [140, 461] on span "Salir" at bounding box center [131, 466] width 19 height 26
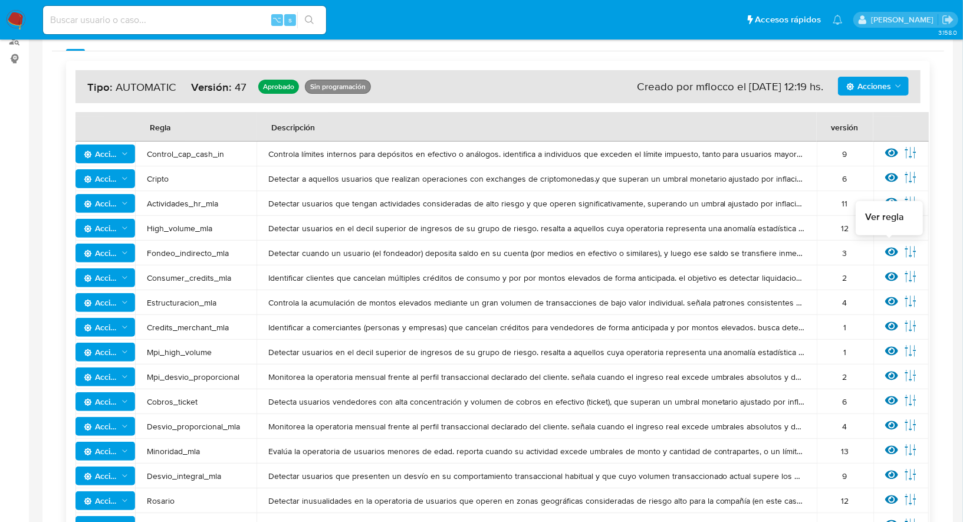
click at [891, 247] on icon at bounding box center [892, 251] width 13 height 13
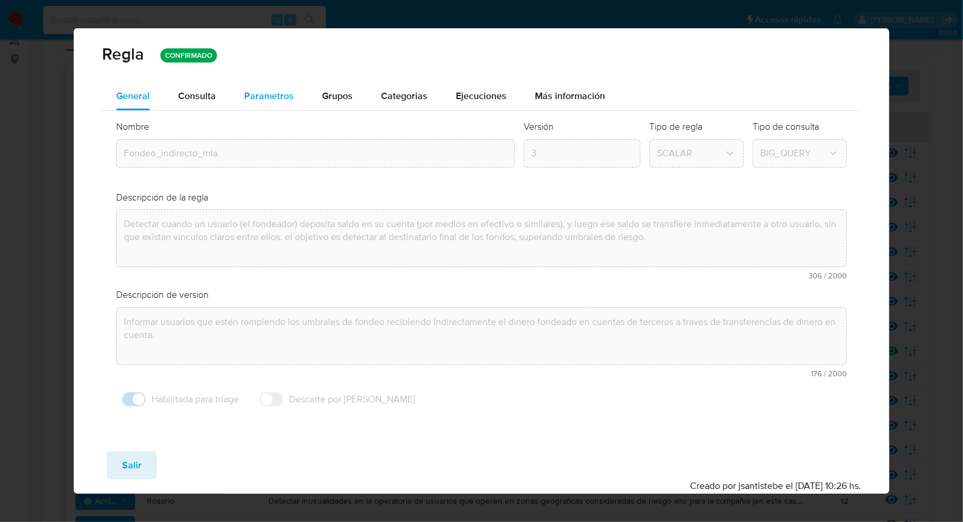
click at [277, 102] on span "Parametros" at bounding box center [269, 96] width 50 height 14
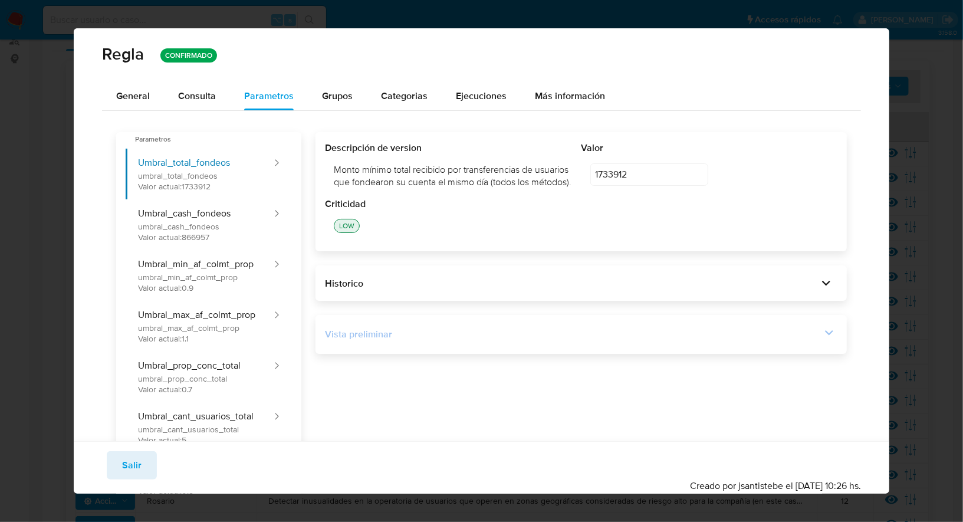
click at [506, 341] on div "Vista preliminar" at bounding box center [573, 334] width 496 height 13
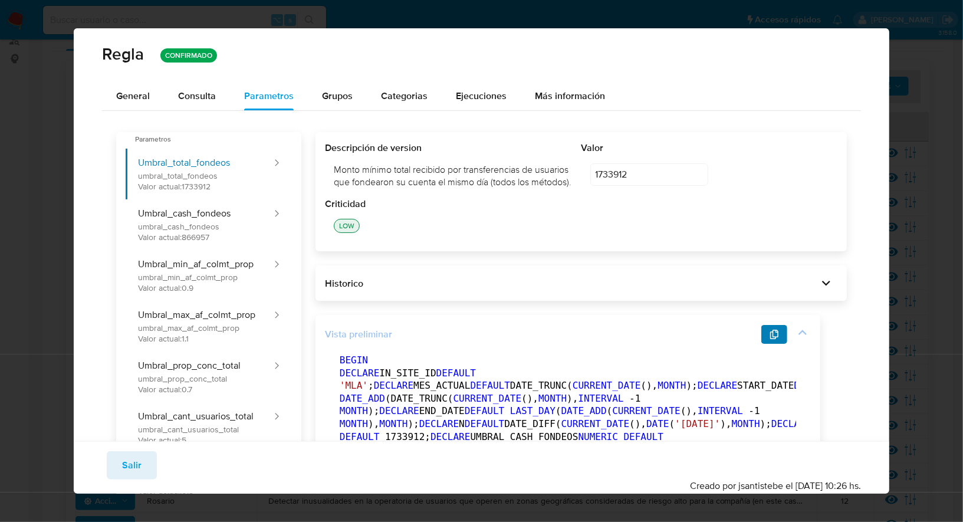
click at [779, 343] on span "button" at bounding box center [774, 334] width 9 height 17
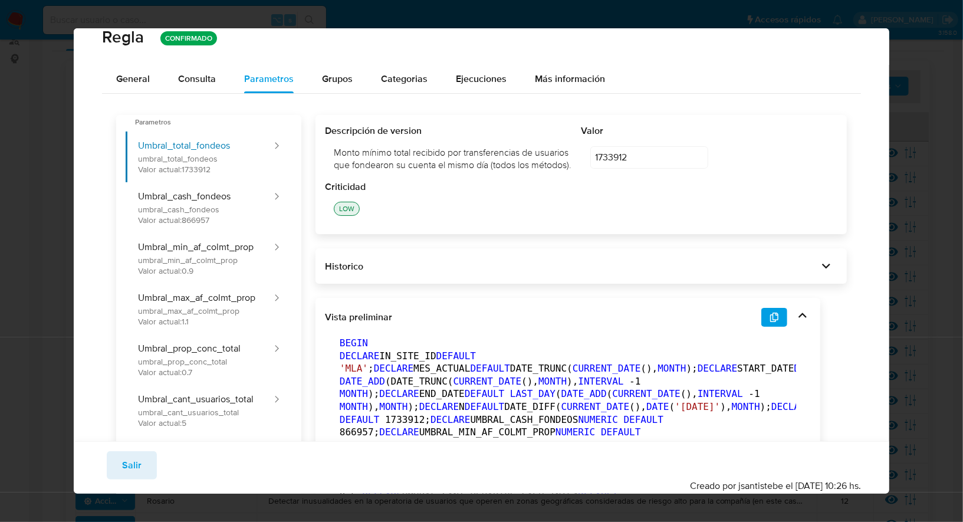
scroll to position [15, 0]
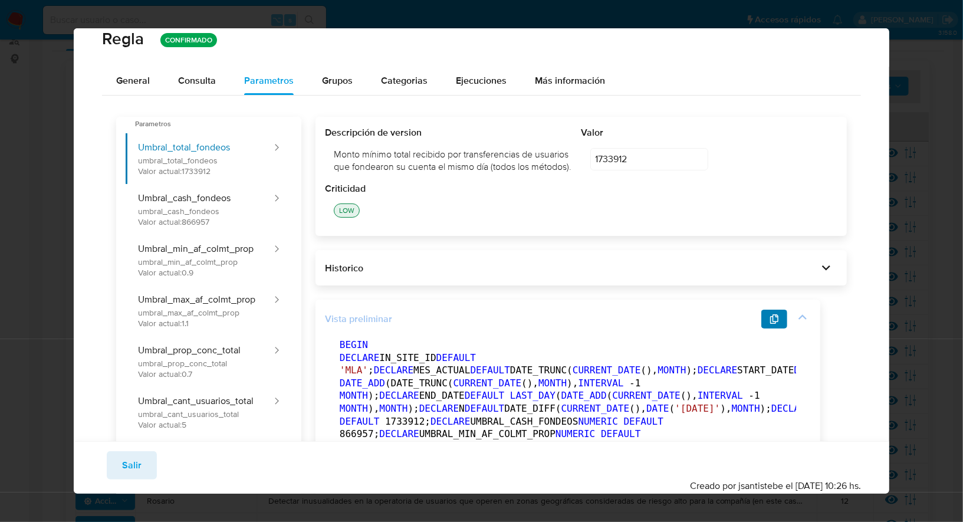
click at [773, 324] on icon "button" at bounding box center [774, 318] width 9 height 9
click at [140, 459] on button "Salir" at bounding box center [132, 465] width 50 height 28
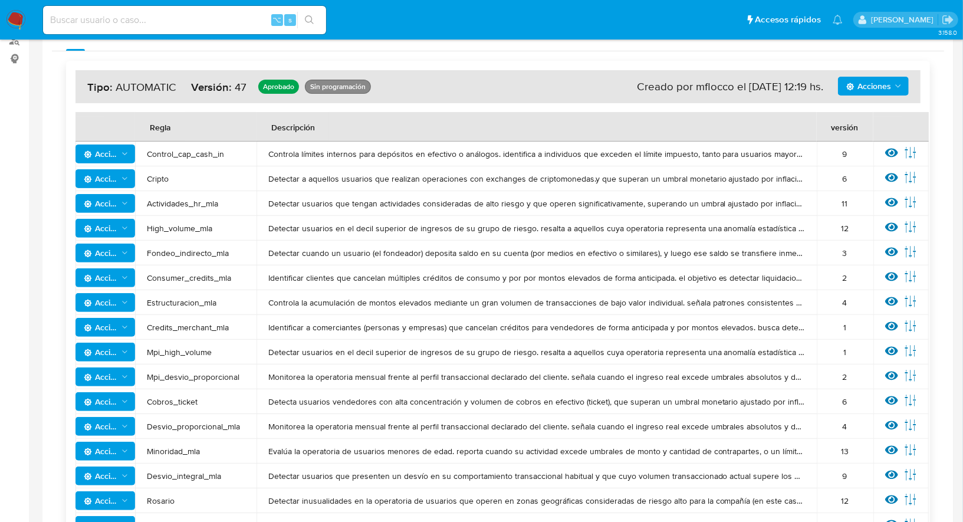
scroll to position [183, 0]
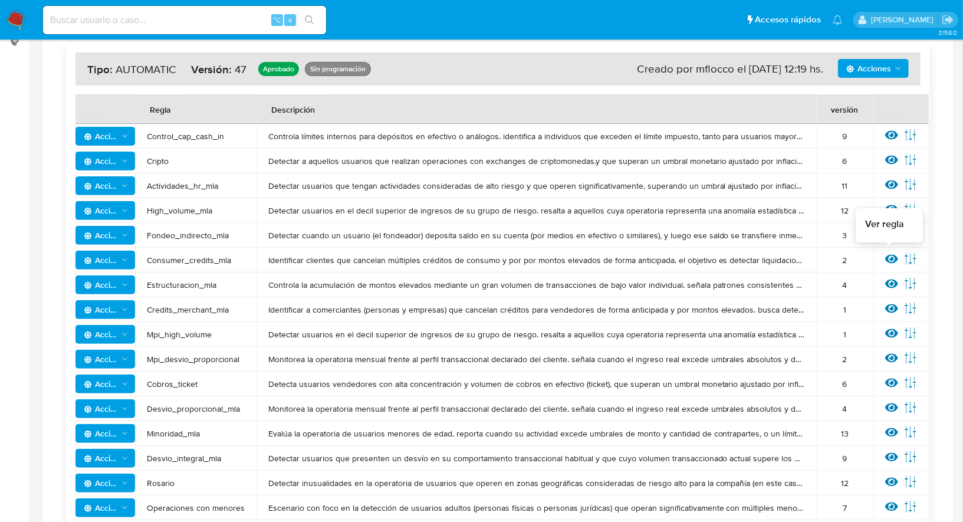
click at [888, 260] on icon at bounding box center [892, 259] width 13 height 13
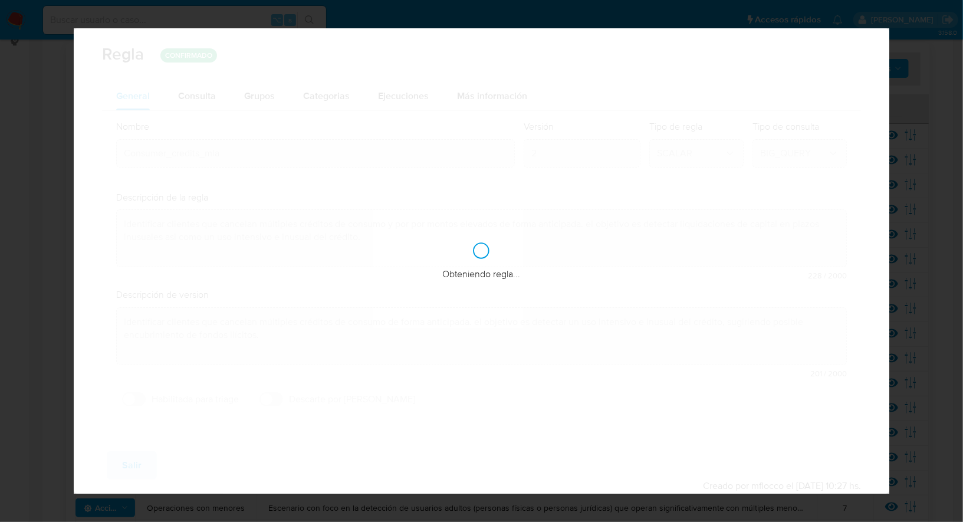
checkbox input "false"
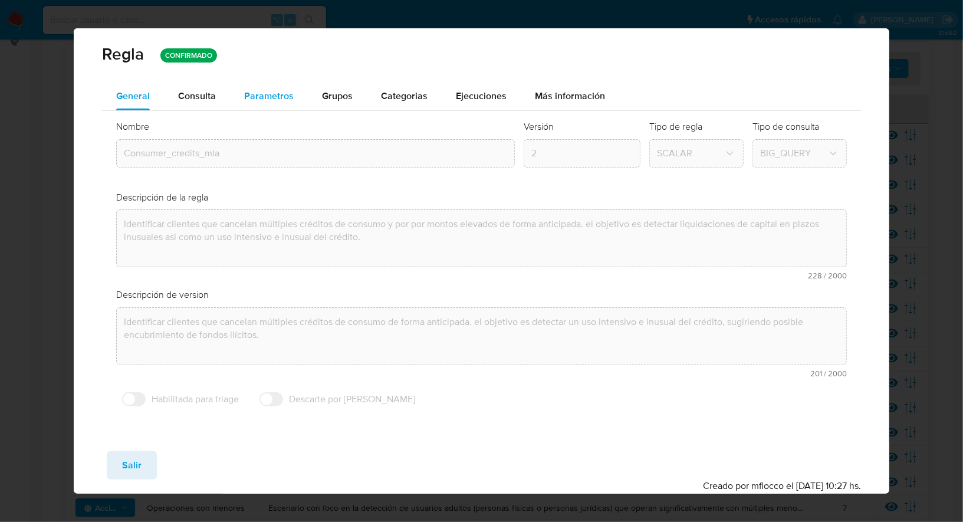
click at [276, 99] on span "Parametros" at bounding box center [269, 96] width 50 height 14
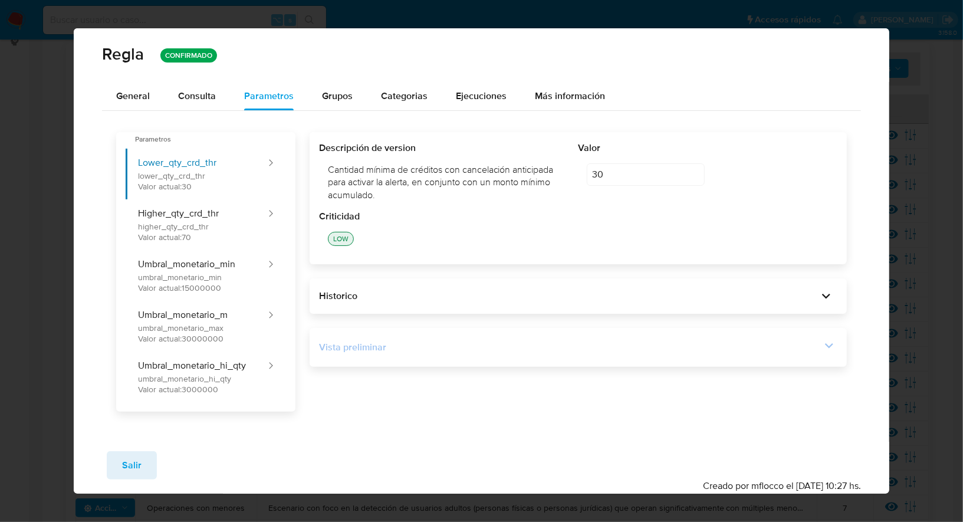
click at [496, 338] on div "Vista preliminar" at bounding box center [578, 347] width 519 height 20
click at [824, 349] on icon at bounding box center [829, 345] width 17 height 17
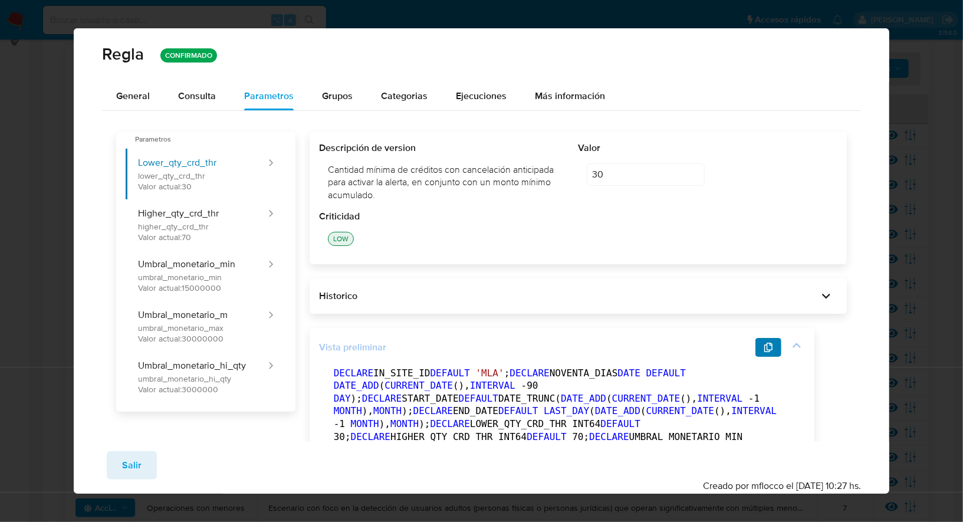
click at [772, 345] on icon "button" at bounding box center [769, 347] width 8 height 9
click at [145, 99] on span "General" at bounding box center [133, 96] width 34 height 14
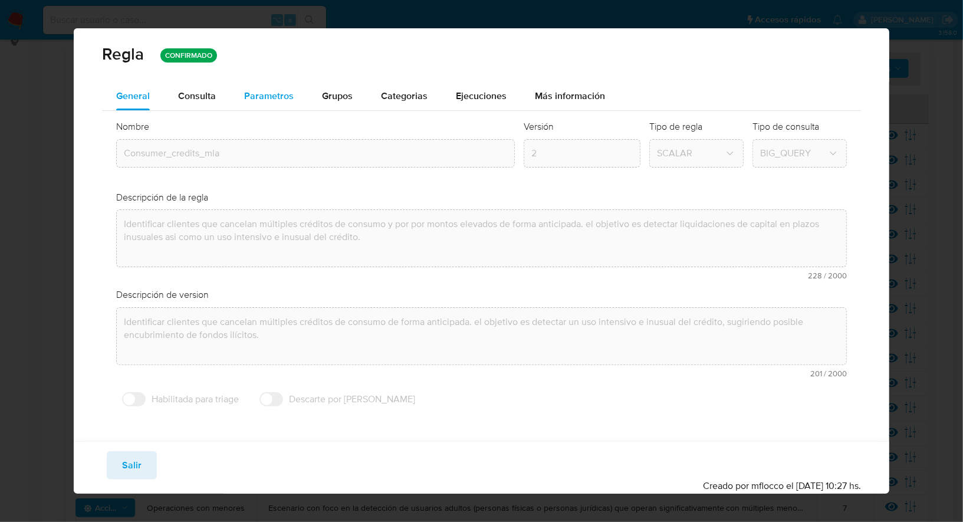
click at [273, 104] on div "Parametros" at bounding box center [269, 96] width 50 height 28
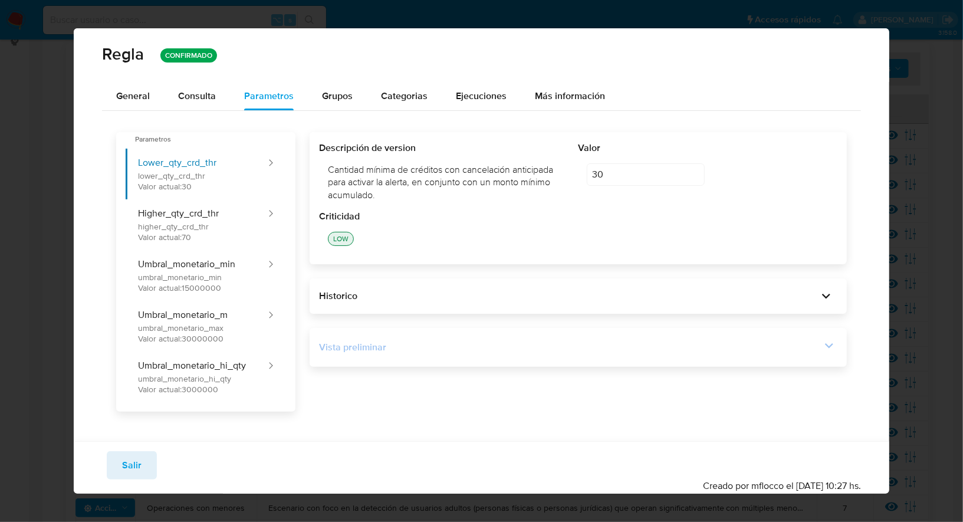
click at [427, 355] on div "Vista preliminar" at bounding box center [578, 347] width 519 height 20
click at [435, 349] on div "Vista preliminar" at bounding box center [570, 347] width 502 height 13
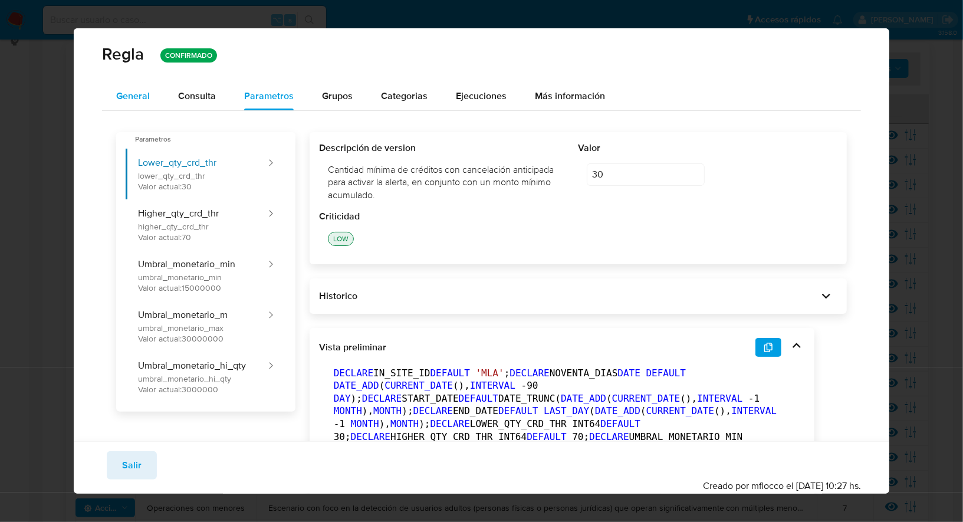
click at [147, 99] on span "General" at bounding box center [133, 96] width 34 height 14
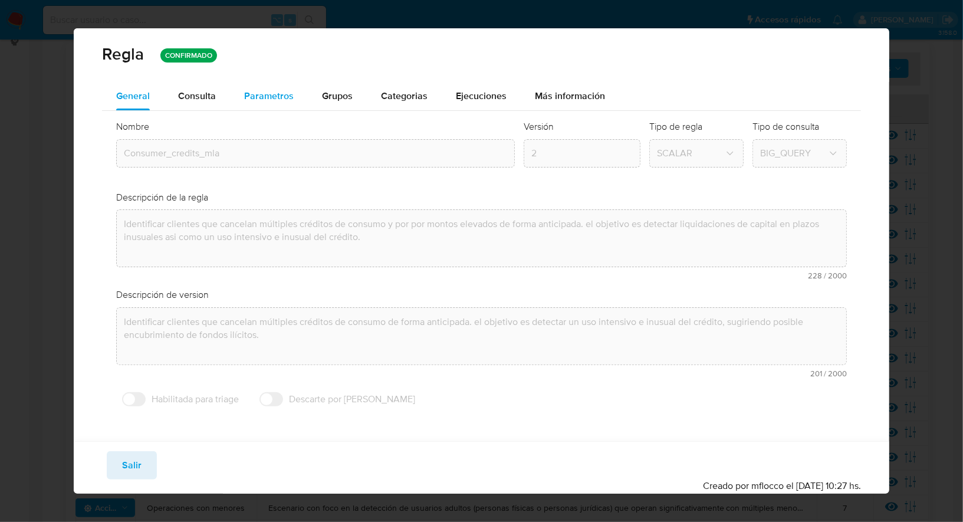
click at [257, 93] on span "Parametros" at bounding box center [269, 96] width 50 height 14
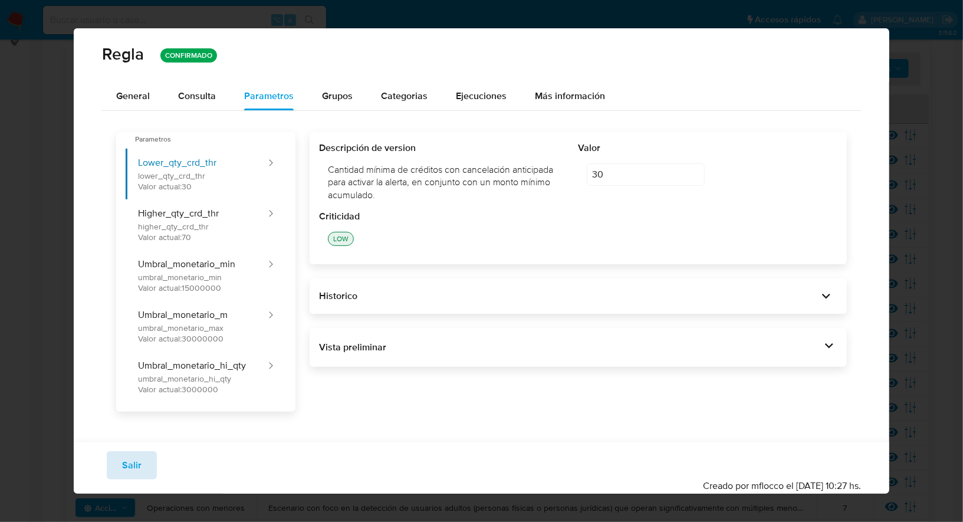
click at [148, 459] on button "Salir" at bounding box center [132, 465] width 50 height 28
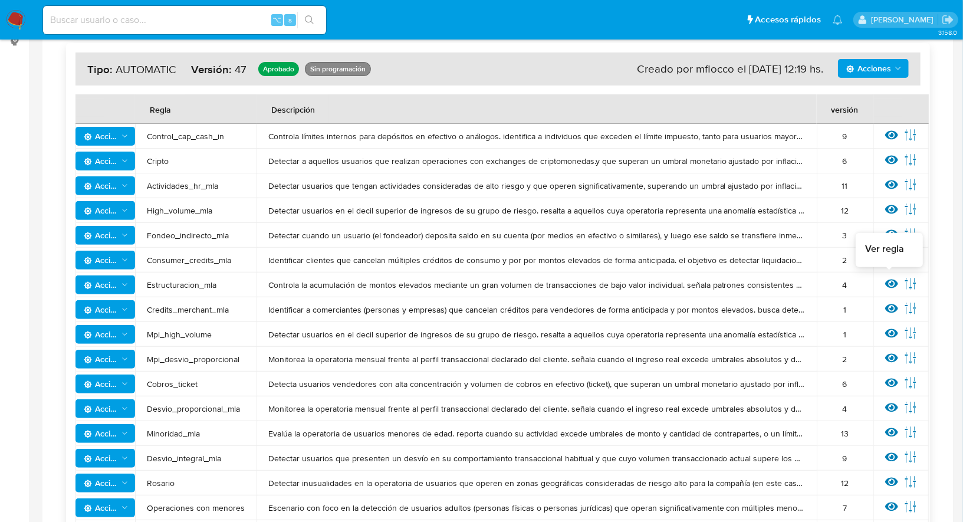
click at [891, 285] on icon at bounding box center [892, 283] width 13 height 13
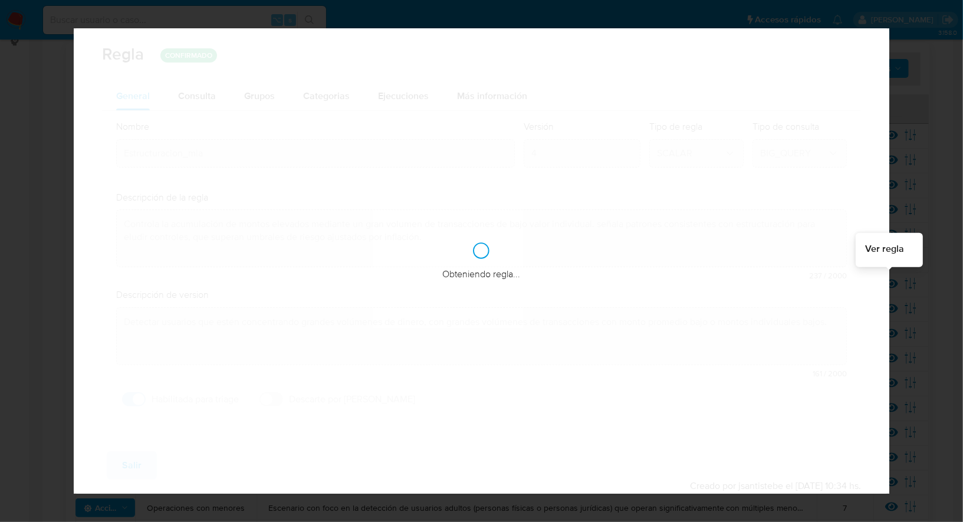
checkbox input "true"
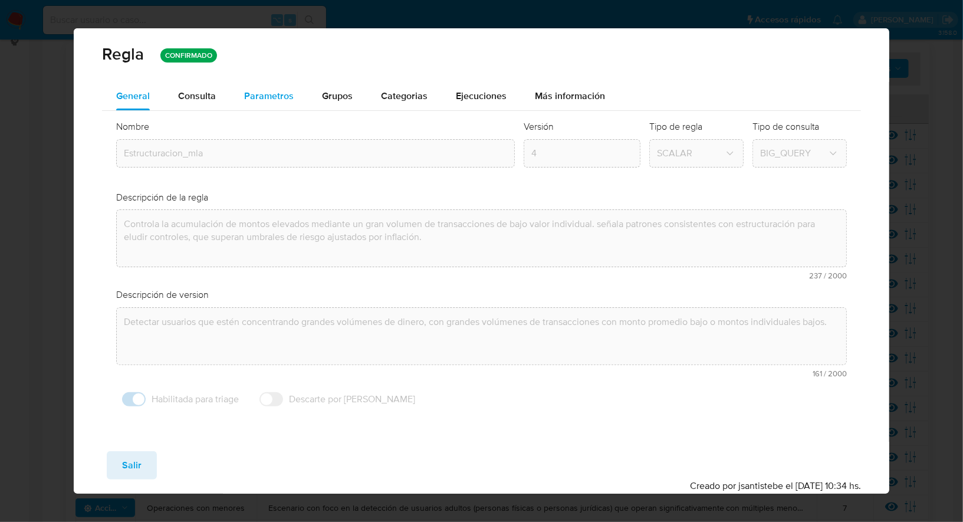
click at [278, 100] on span "Parametros" at bounding box center [269, 96] width 50 height 14
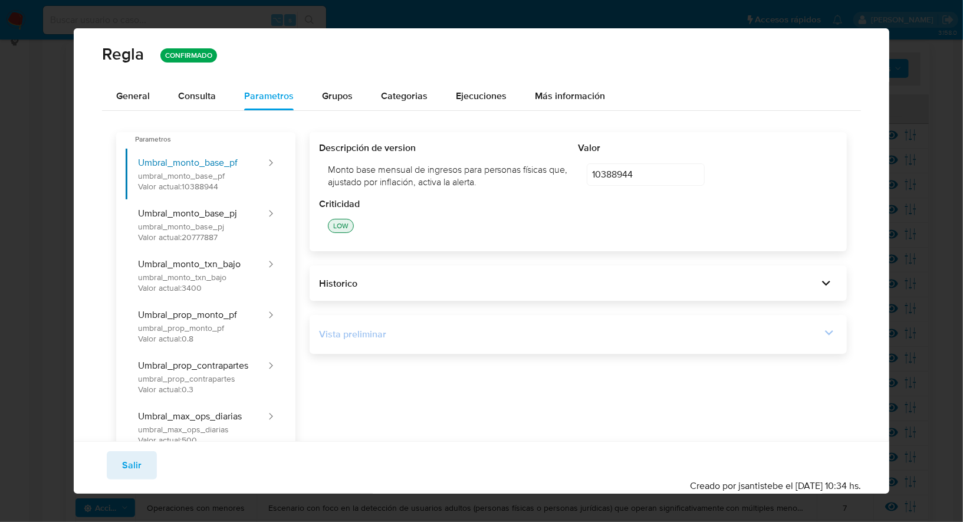
click at [367, 329] on div "Vista preliminar" at bounding box center [570, 334] width 502 height 13
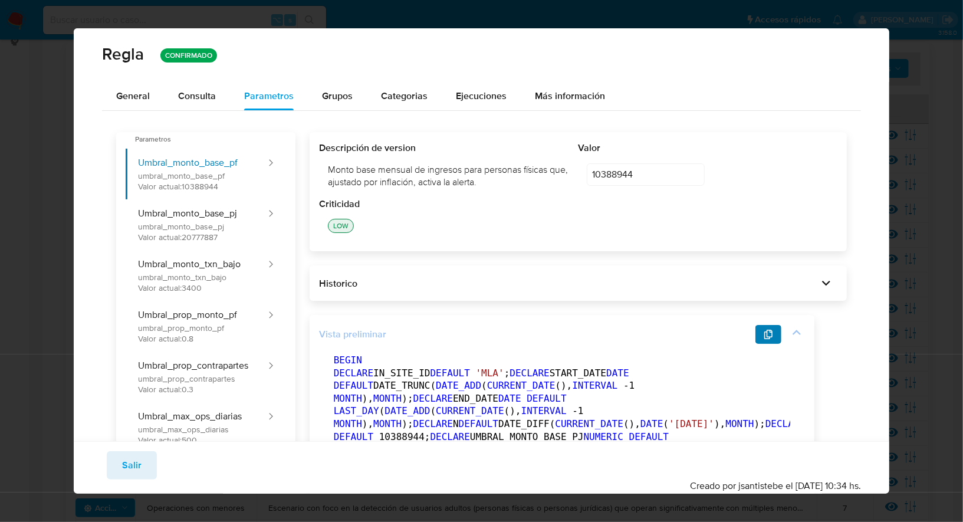
click at [771, 331] on icon "button" at bounding box center [769, 334] width 8 height 9
click at [146, 95] on span "General" at bounding box center [133, 96] width 34 height 14
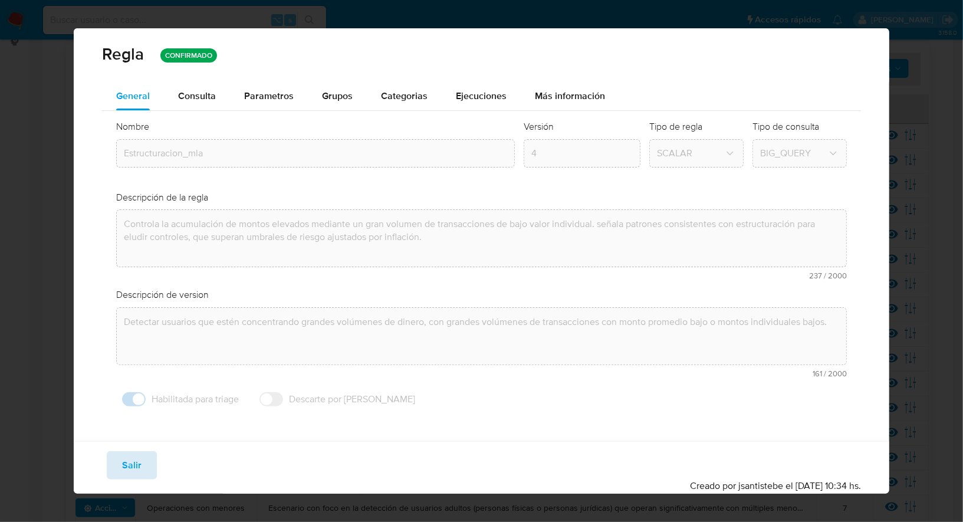
click at [138, 465] on span "Salir" at bounding box center [131, 466] width 19 height 26
type input "1"
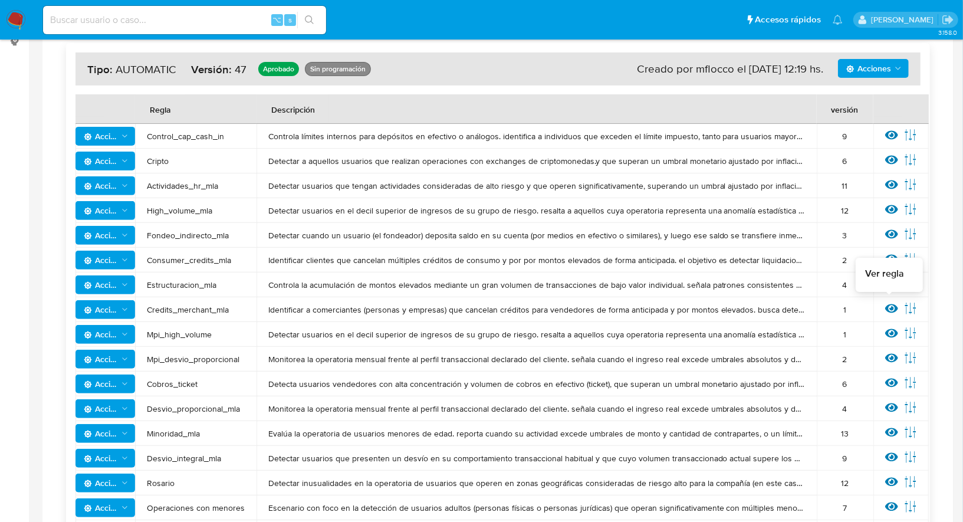
click at [888, 310] on icon at bounding box center [892, 308] width 13 height 13
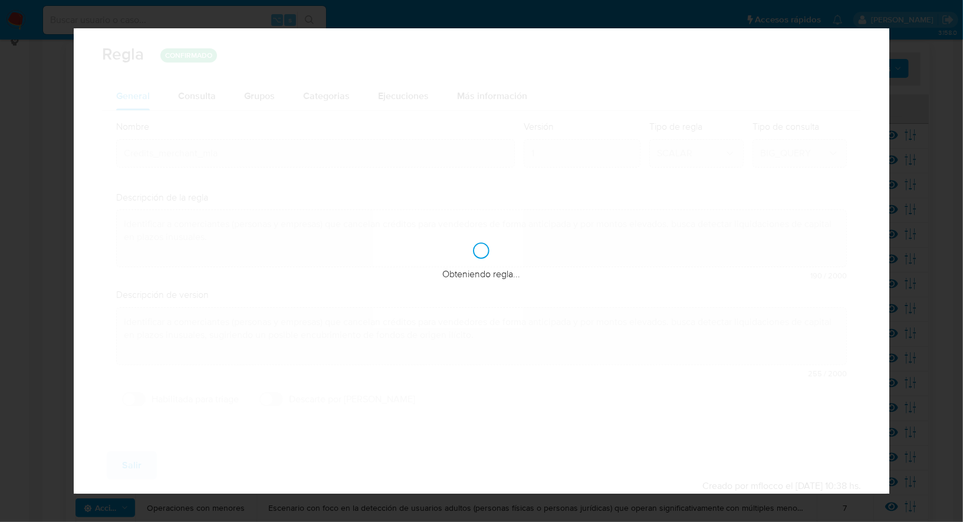
checkbox input "false"
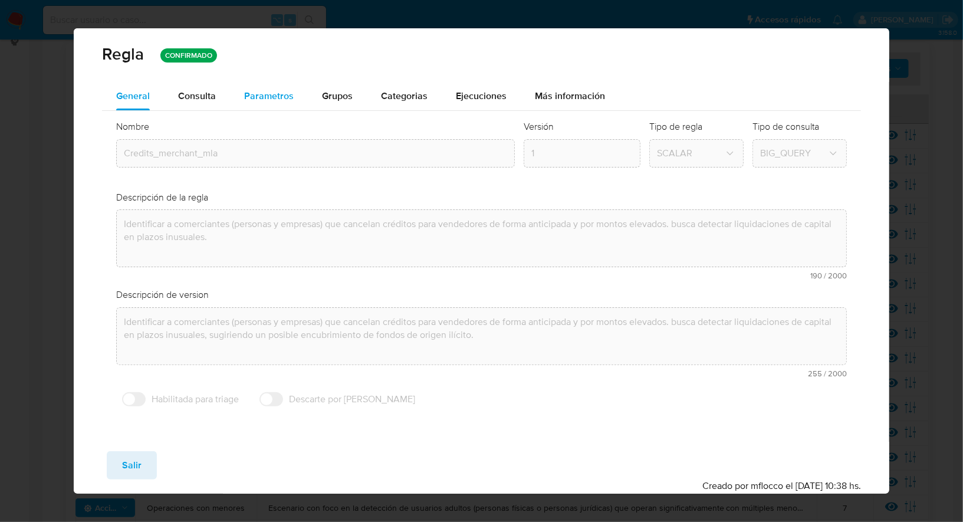
click at [263, 97] on span "Parametros" at bounding box center [269, 96] width 50 height 14
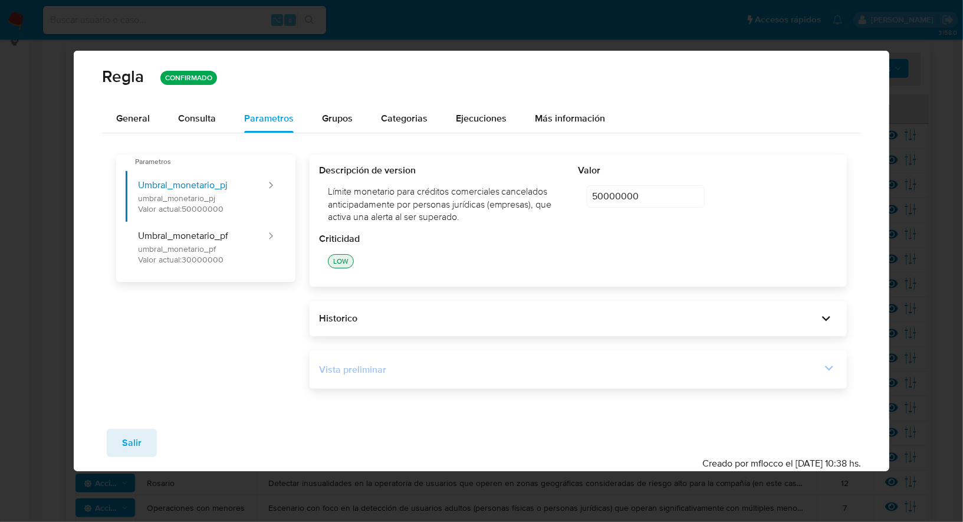
click at [434, 369] on div "Vista preliminar" at bounding box center [570, 369] width 502 height 13
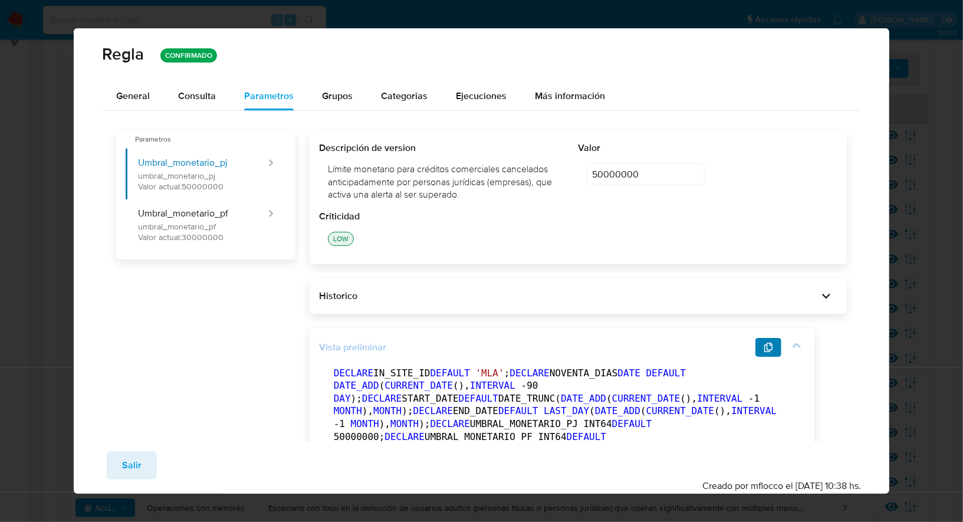
click at [771, 347] on icon "button" at bounding box center [768, 347] width 9 height 9
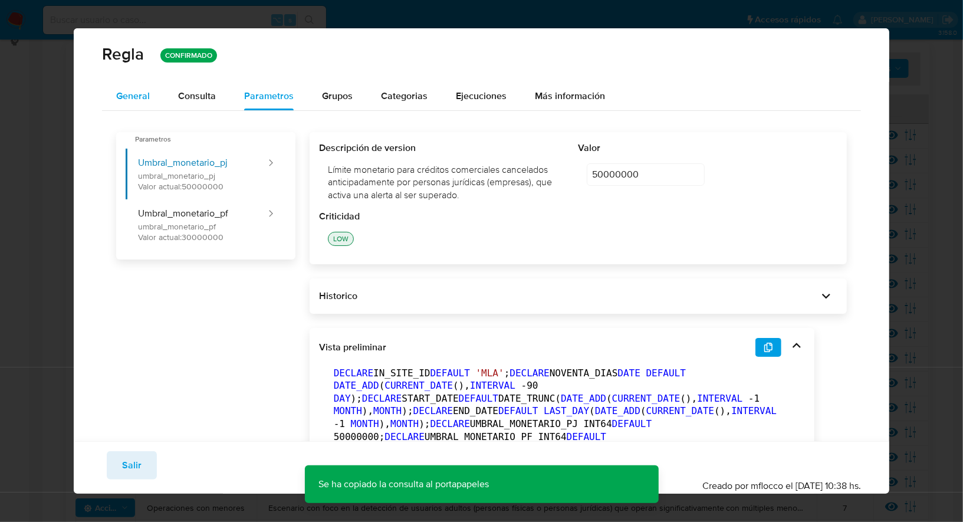
click at [133, 91] on span "General" at bounding box center [133, 96] width 34 height 14
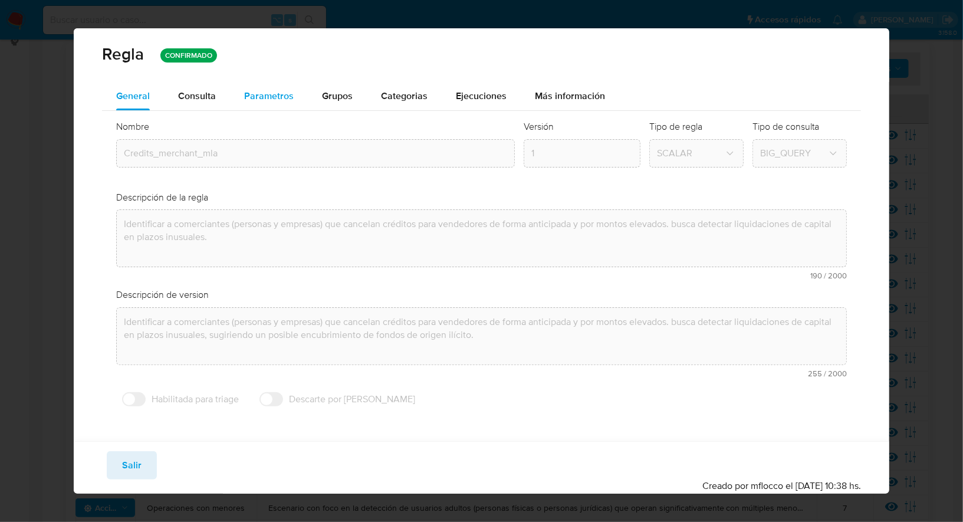
click at [253, 101] on span "Parametros" at bounding box center [269, 96] width 50 height 14
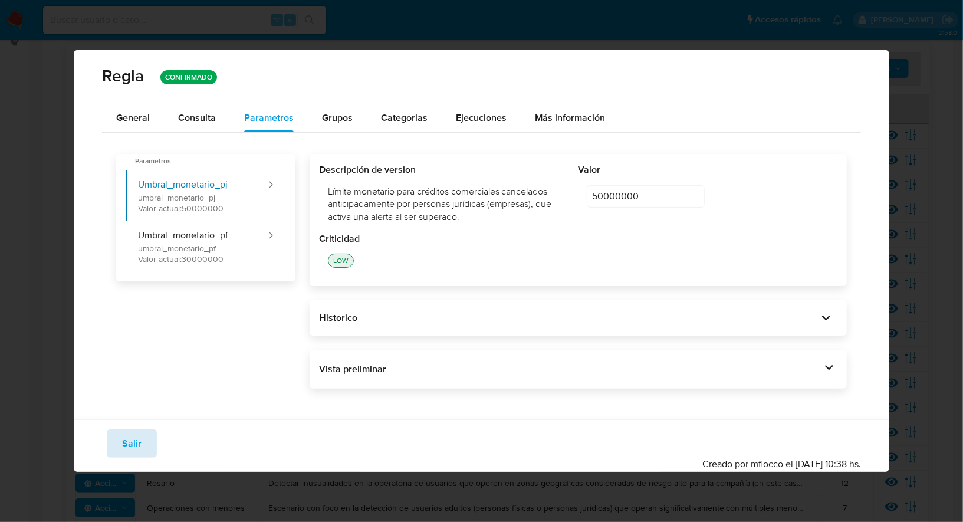
click at [133, 438] on span "Salir" at bounding box center [131, 444] width 19 height 26
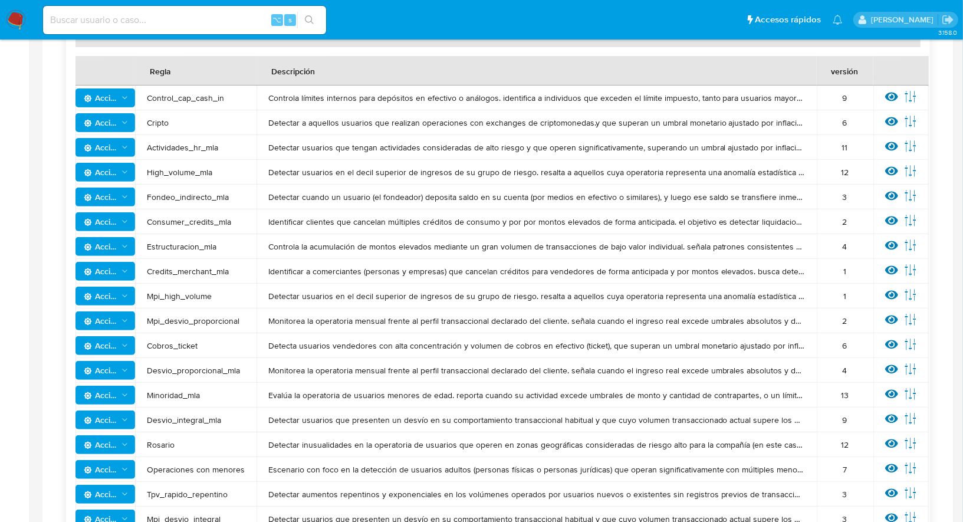
scroll to position [228, 0]
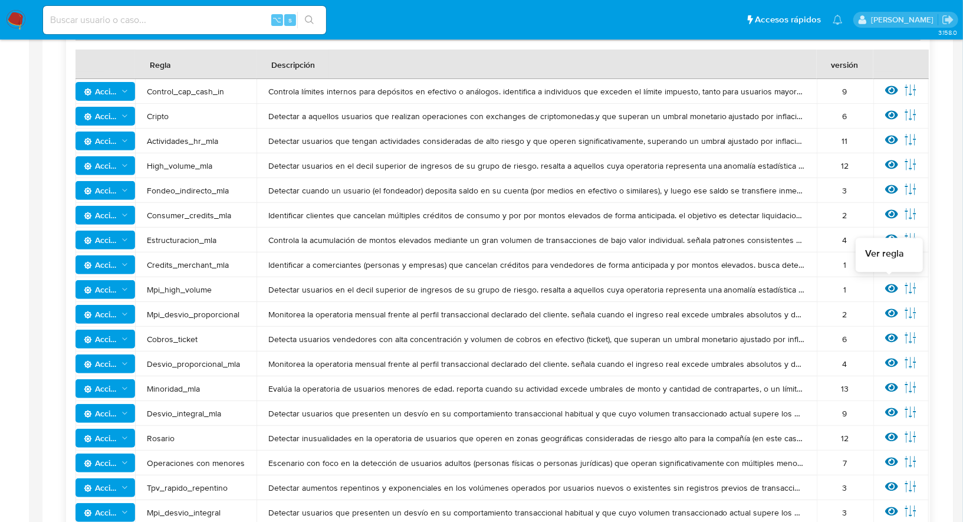
click at [886, 289] on icon at bounding box center [892, 288] width 13 height 9
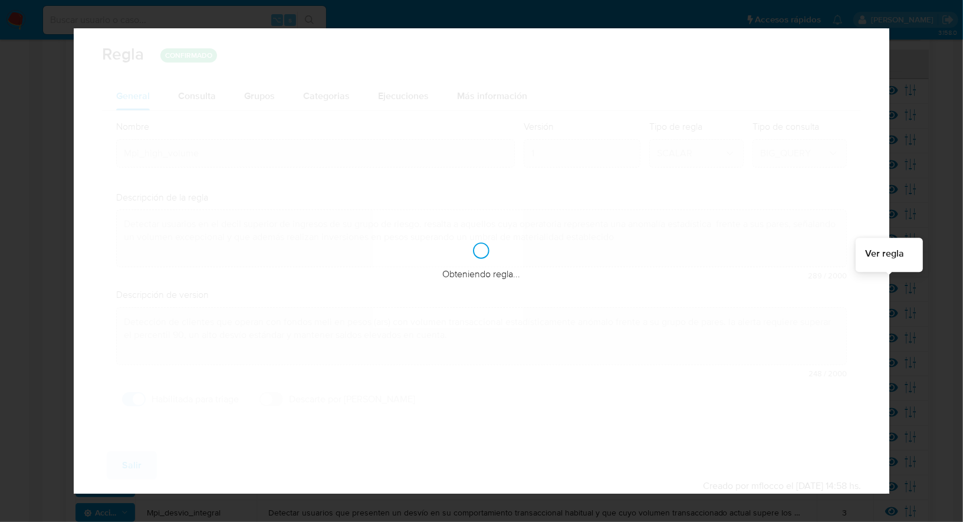
checkbox input "true"
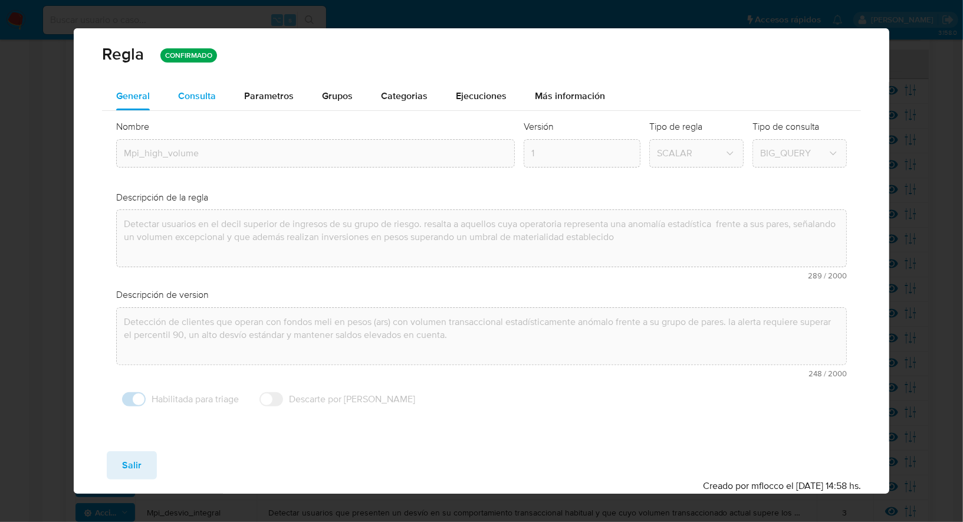
click at [196, 102] on span "Consulta" at bounding box center [197, 96] width 38 height 14
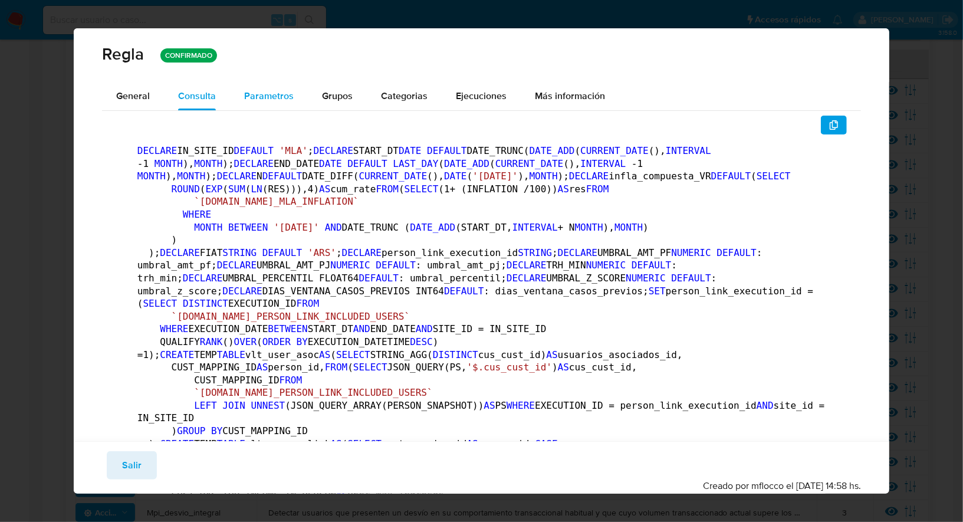
click at [253, 95] on span "Parametros" at bounding box center [269, 96] width 50 height 14
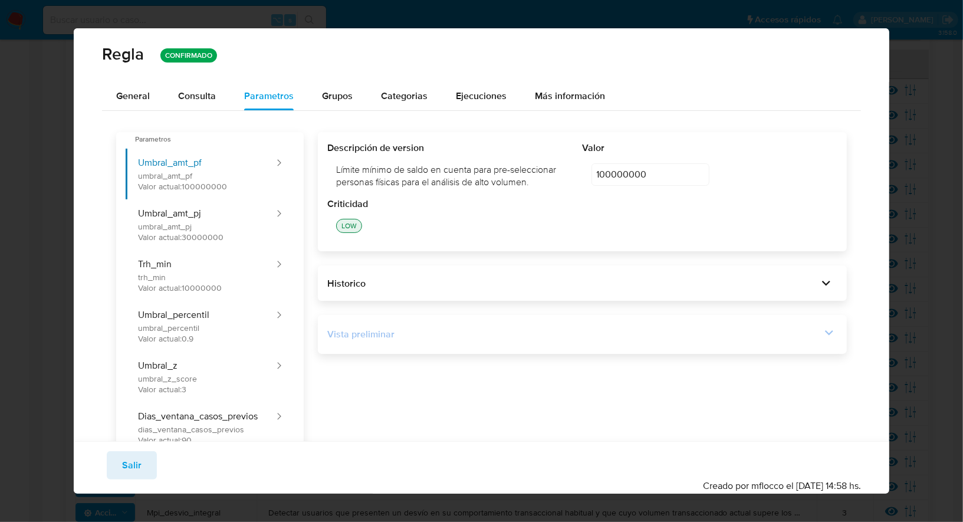
click at [546, 337] on div "Vista preliminar" at bounding box center [574, 334] width 494 height 13
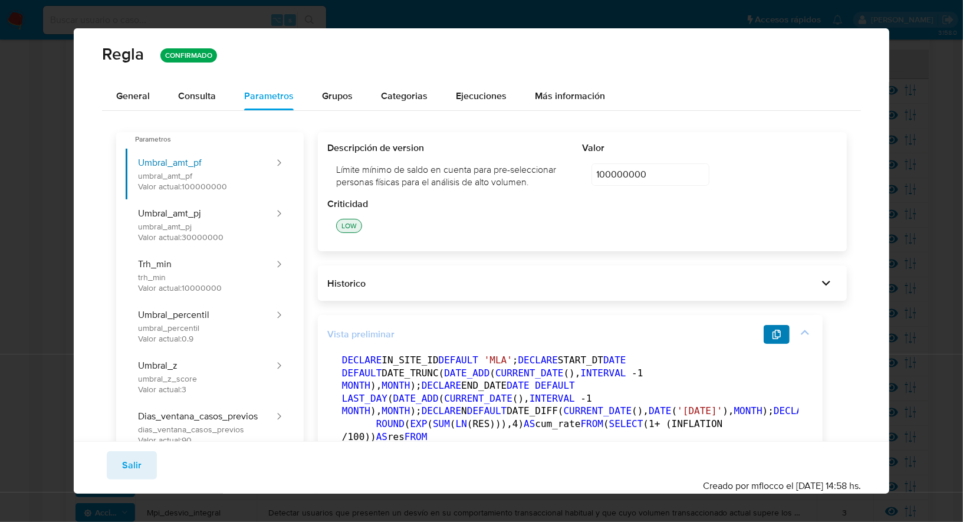
click at [773, 337] on button "button" at bounding box center [777, 334] width 26 height 19
click at [149, 94] on span "General" at bounding box center [133, 96] width 34 height 14
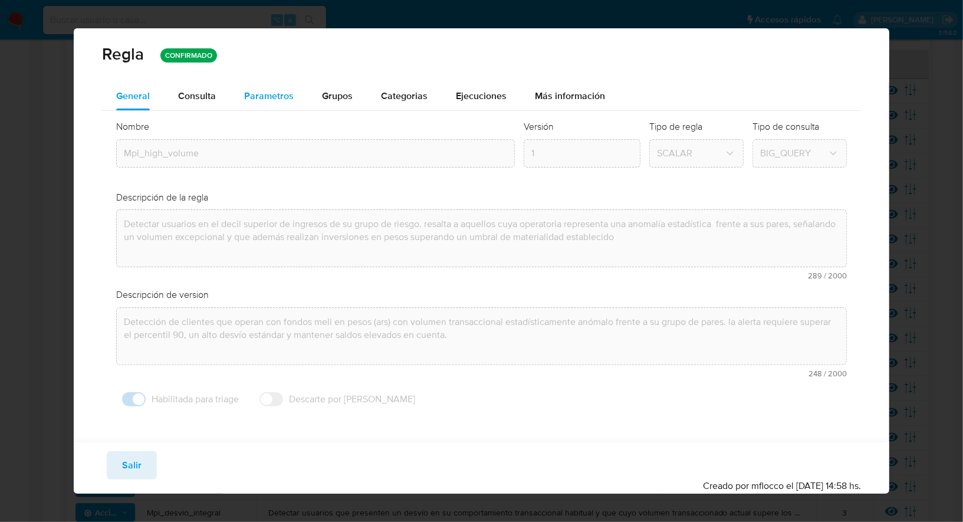
click at [274, 101] on span "Parametros" at bounding box center [269, 96] width 50 height 14
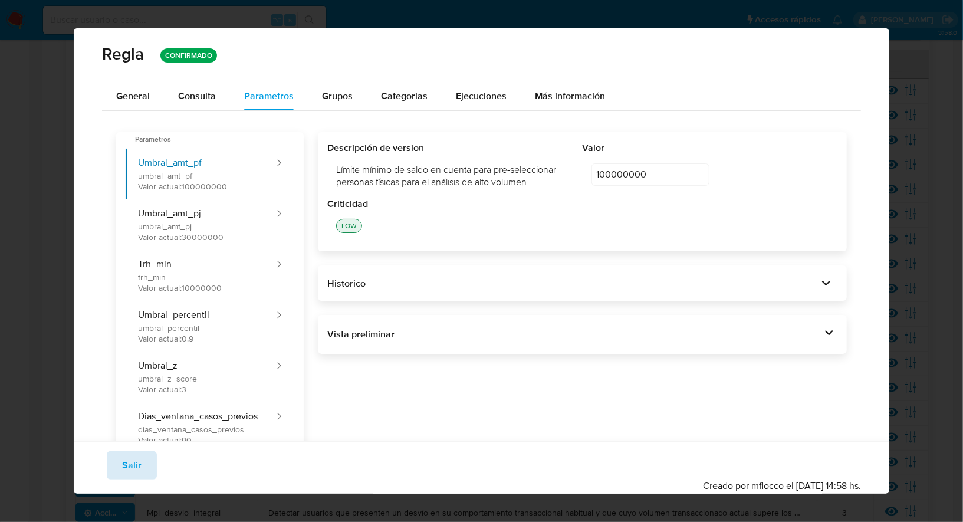
click at [135, 458] on span "Salir" at bounding box center [131, 466] width 19 height 26
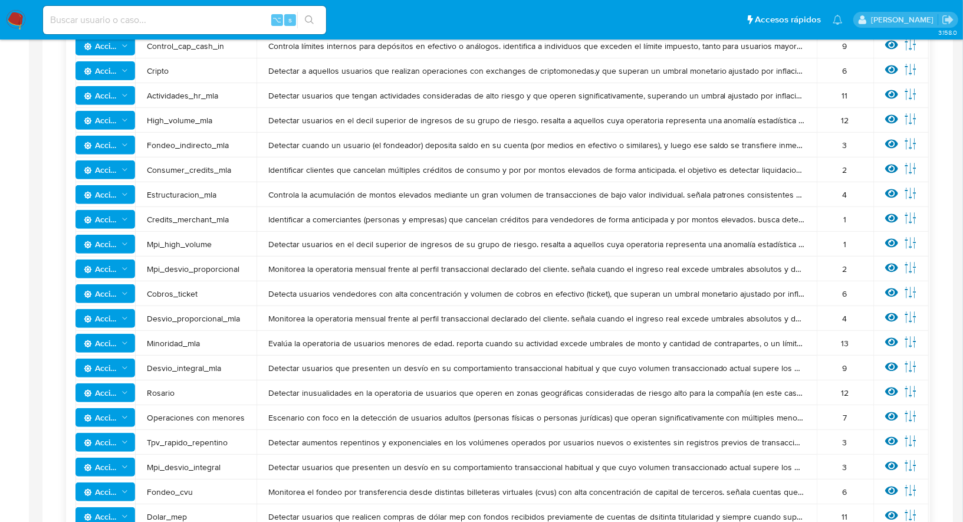
scroll to position [274, 0]
click at [887, 267] on icon at bounding box center [892, 267] width 13 height 13
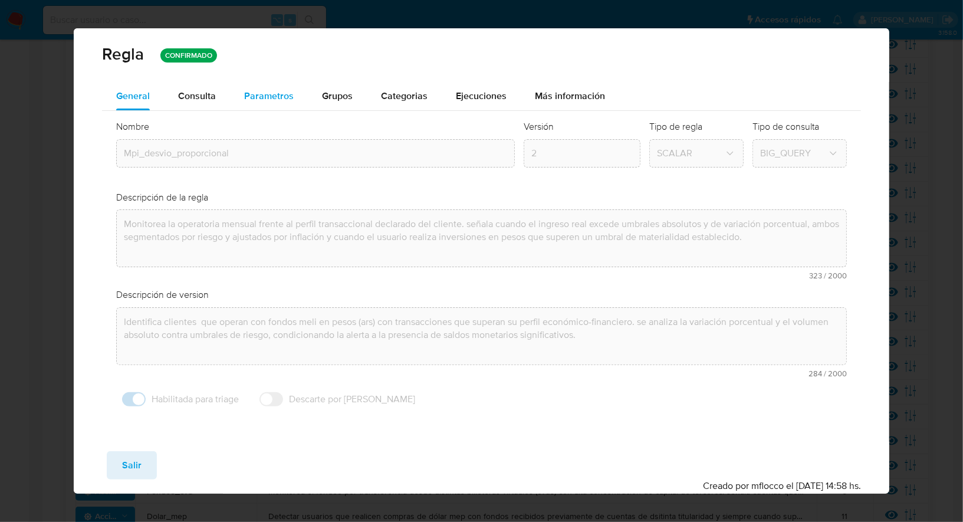
click at [256, 101] on span "Parametros" at bounding box center [269, 96] width 50 height 14
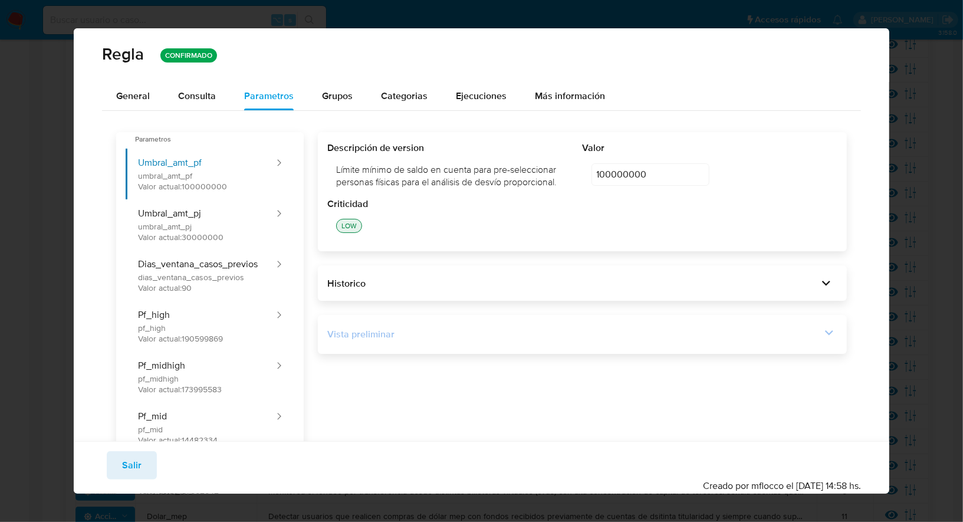
click at [737, 327] on div "Vista preliminar" at bounding box center [582, 334] width 510 height 20
click at [827, 333] on icon at bounding box center [829, 332] width 17 height 17
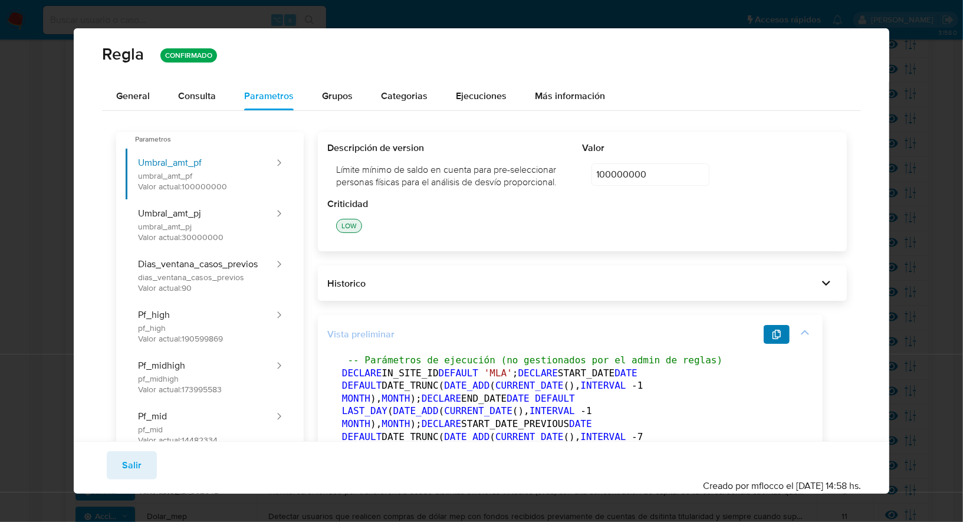
click at [779, 337] on icon "button" at bounding box center [776, 334] width 9 height 9
click at [144, 93] on span "General" at bounding box center [133, 96] width 34 height 14
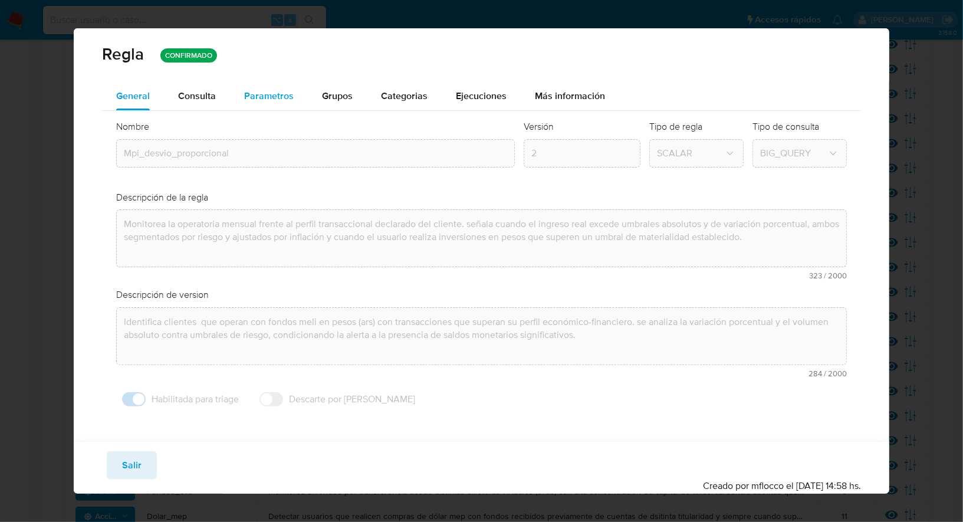
click at [255, 102] on span "Parametros" at bounding box center [269, 96] width 50 height 14
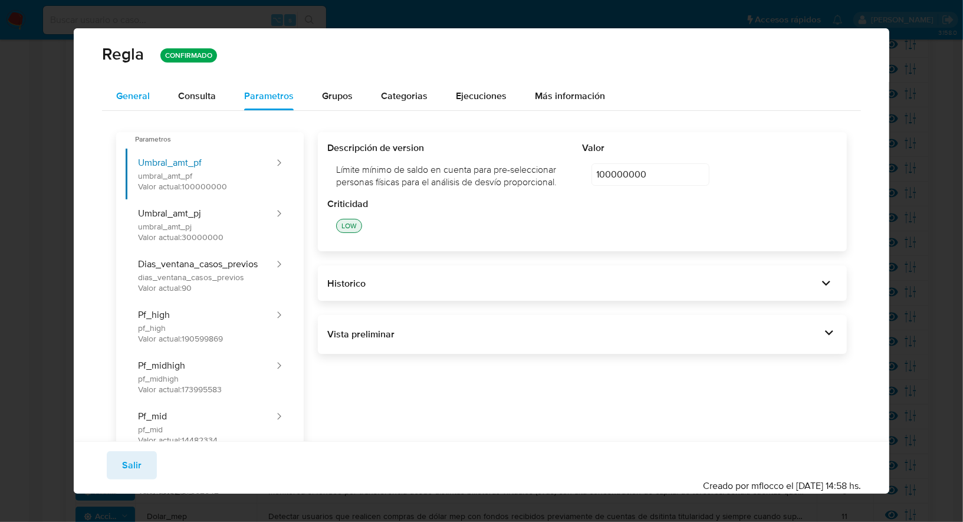
click at [146, 90] on span "General" at bounding box center [133, 96] width 34 height 14
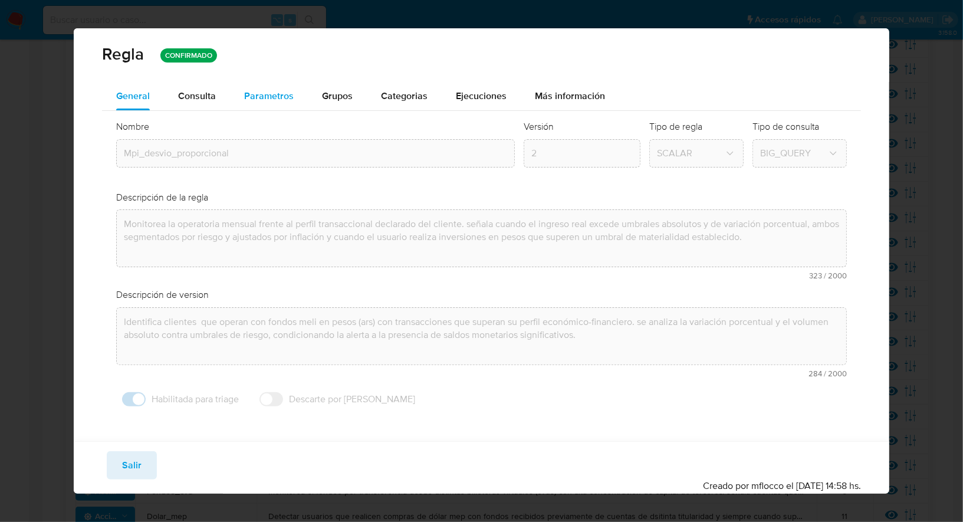
click at [251, 100] on span "Parametros" at bounding box center [269, 96] width 50 height 14
